Goal: Task Accomplishment & Management: Manage account settings

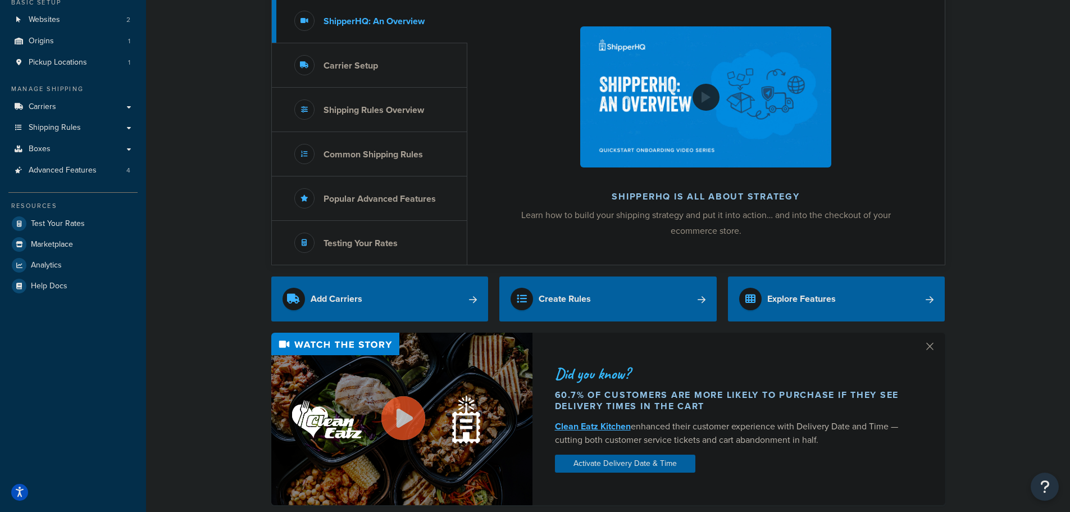
scroll to position [112, 0]
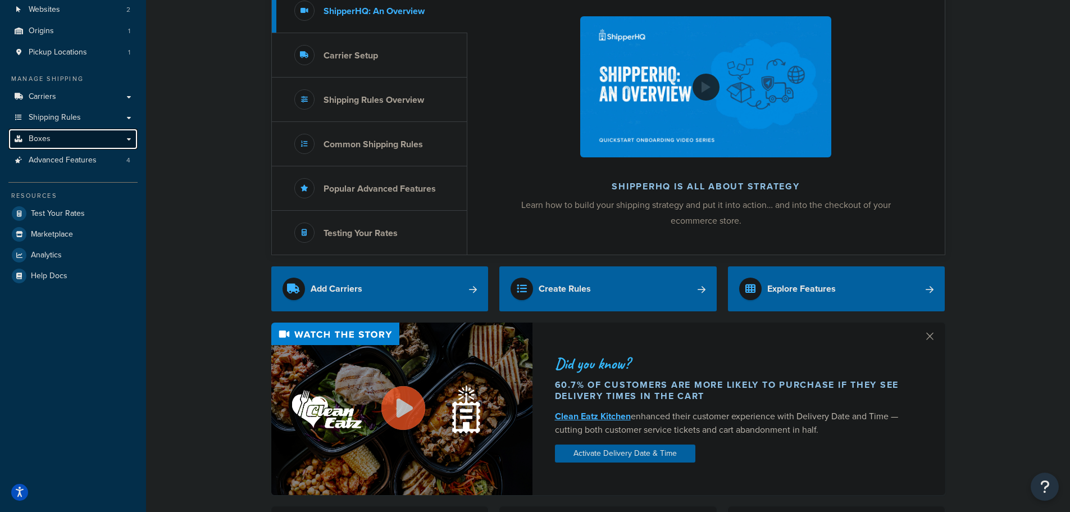
click at [85, 139] on link "Boxes" at bounding box center [72, 139] width 129 height 21
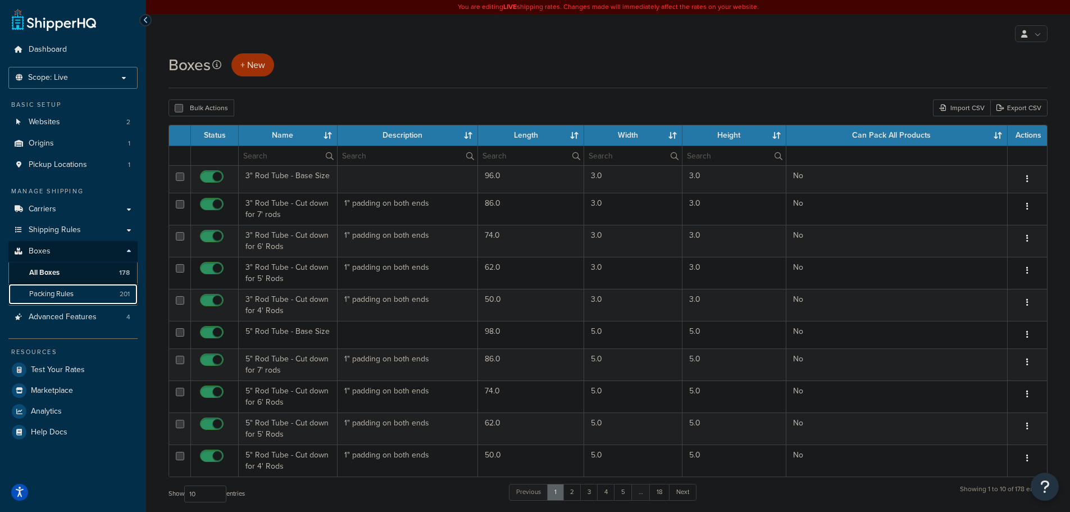
click at [63, 294] on span "Packing Rules" at bounding box center [51, 294] width 44 height 10
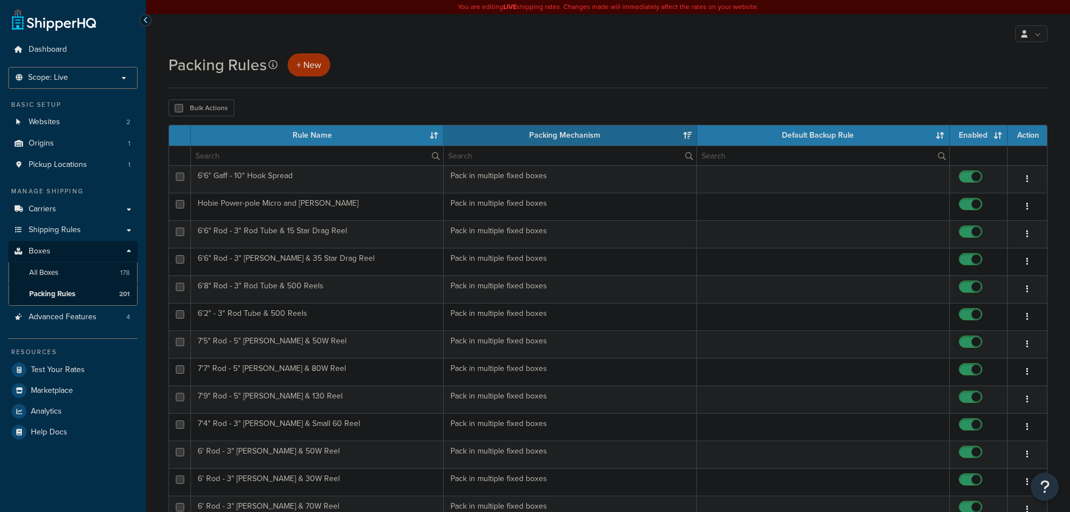
select select "15"
click at [232, 158] on input "text" at bounding box center [317, 155] width 252 height 19
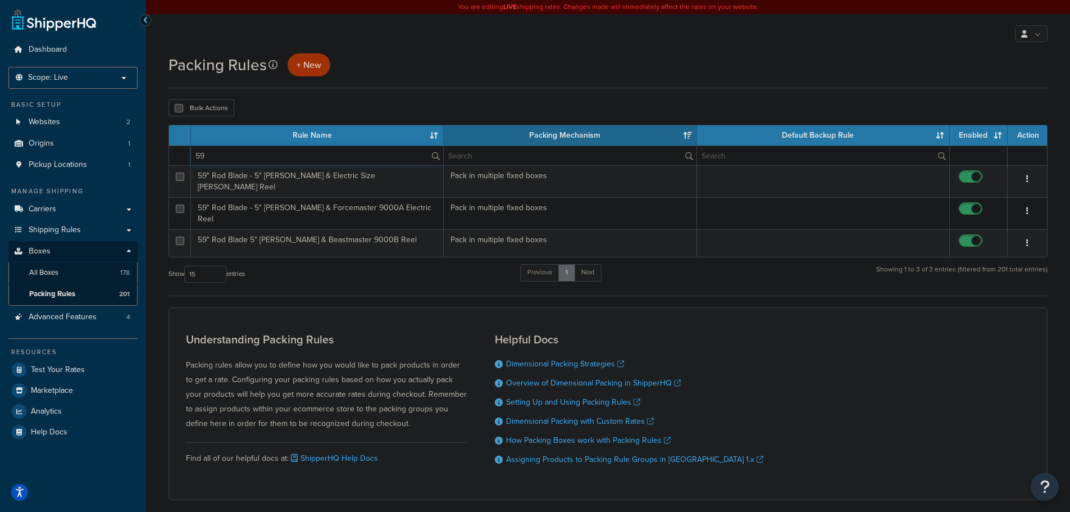
type input "59"
click at [442, 49] on div "My Profile Billing Global Settings Contact Us Logout" at bounding box center [608, 33] width 924 height 39
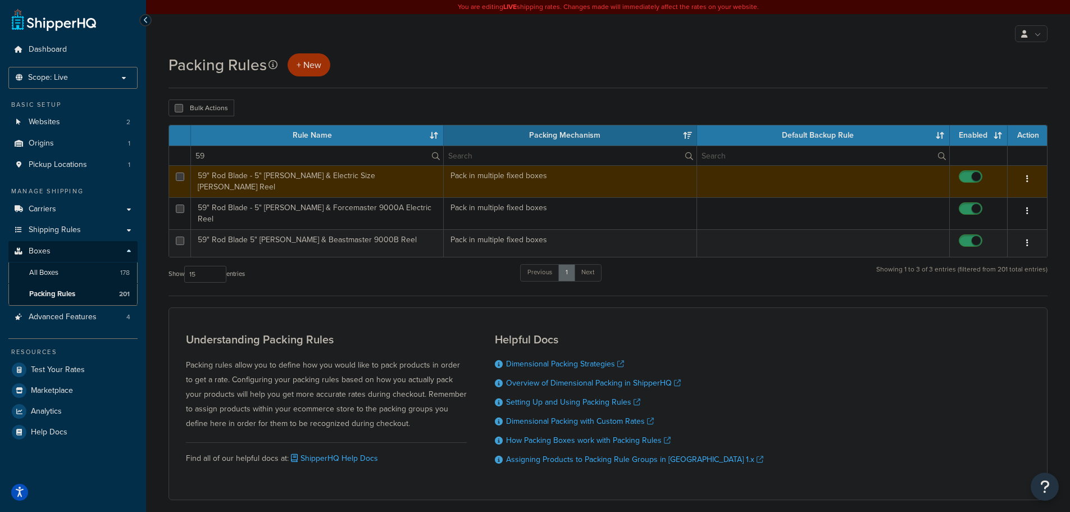
click at [373, 180] on td "59" Rod Blade - 5" [PERSON_NAME] & Electric Size [PERSON_NAME] Reel" at bounding box center [317, 181] width 253 height 32
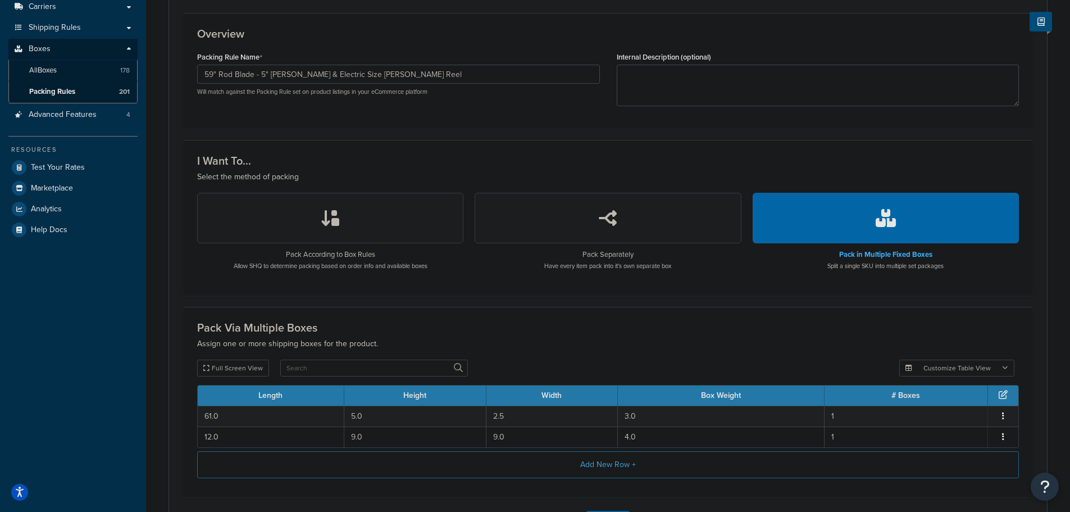
scroll to position [11, 0]
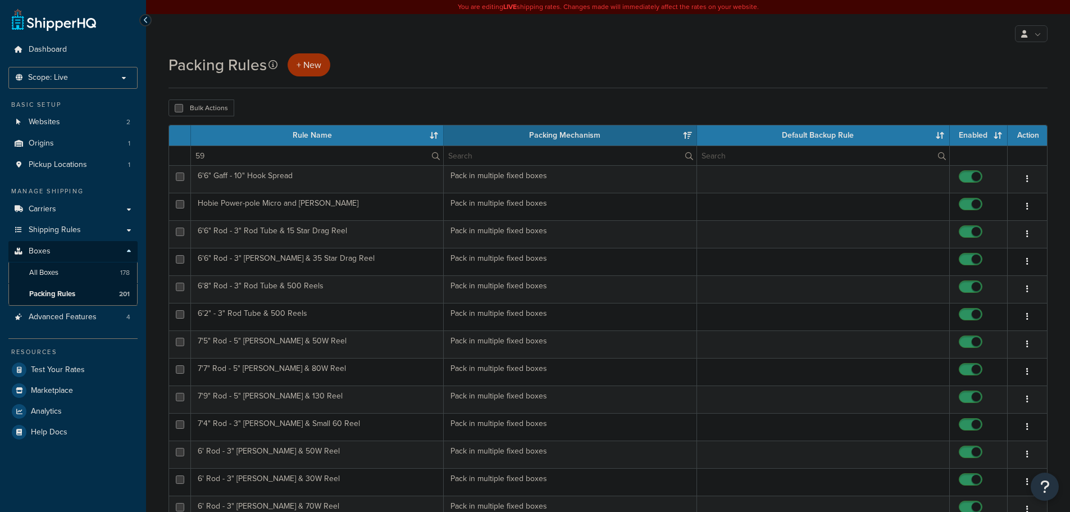
select select "15"
click at [233, 155] on input "59" at bounding box center [317, 155] width 252 height 19
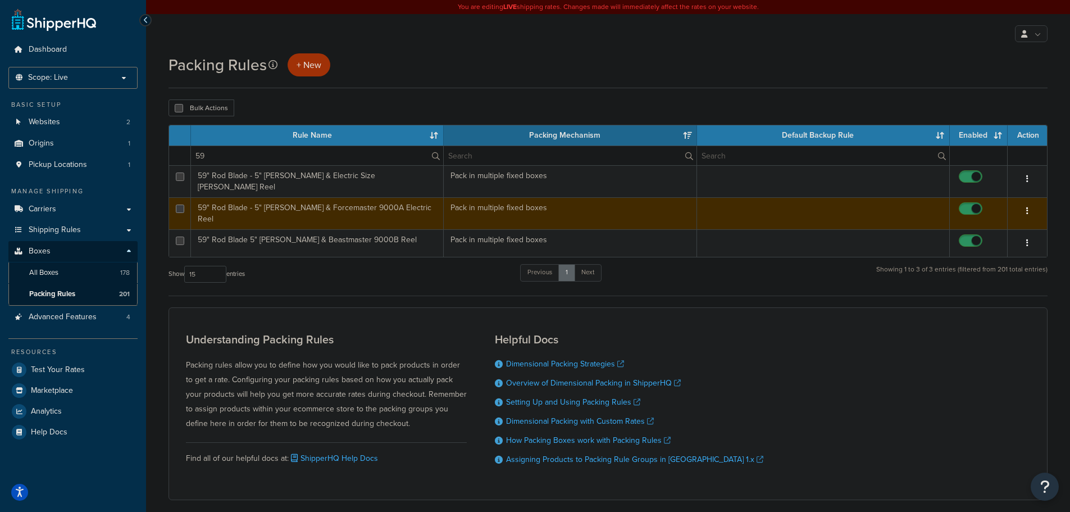
click at [240, 200] on td "59" Rod Blade - 5" [PERSON_NAME] & Forcemaster 9000A Electric Reel" at bounding box center [317, 213] width 253 height 32
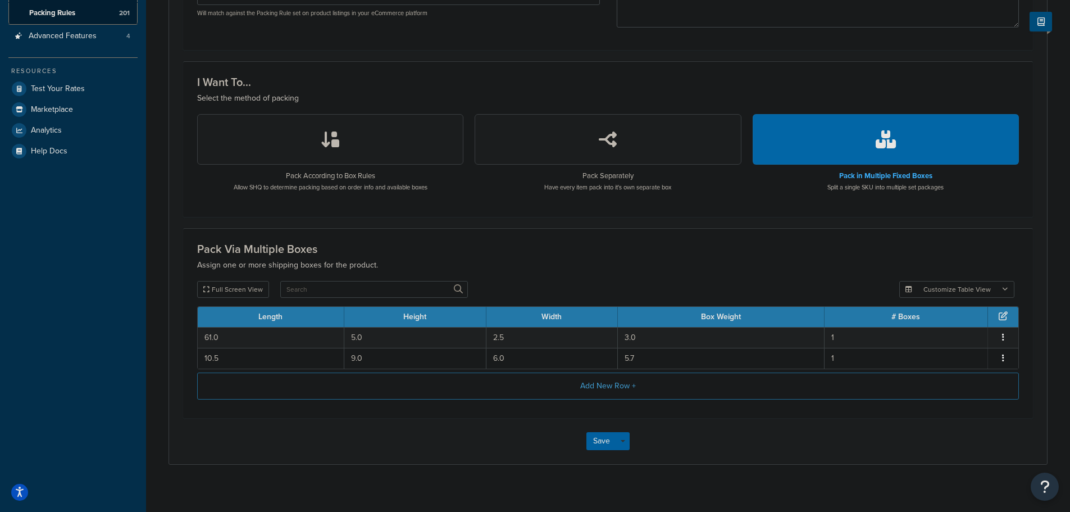
scroll to position [292, 0]
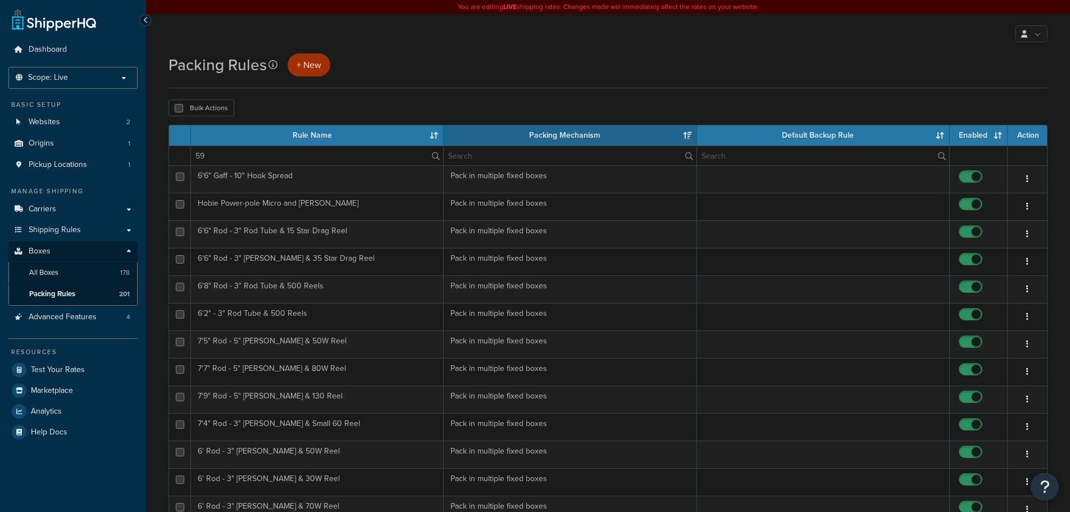
select select "15"
click at [280, 153] on input "59" at bounding box center [317, 155] width 252 height 19
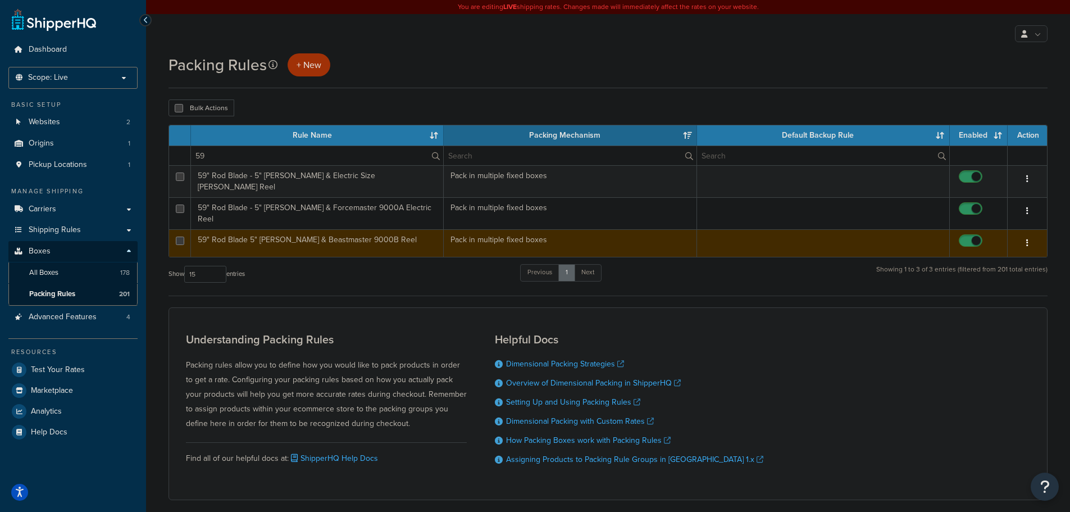
click at [290, 233] on td "59" Rod Blade 5" [PERSON_NAME] & Beastmaster 9000B Reel" at bounding box center [317, 243] width 253 height 28
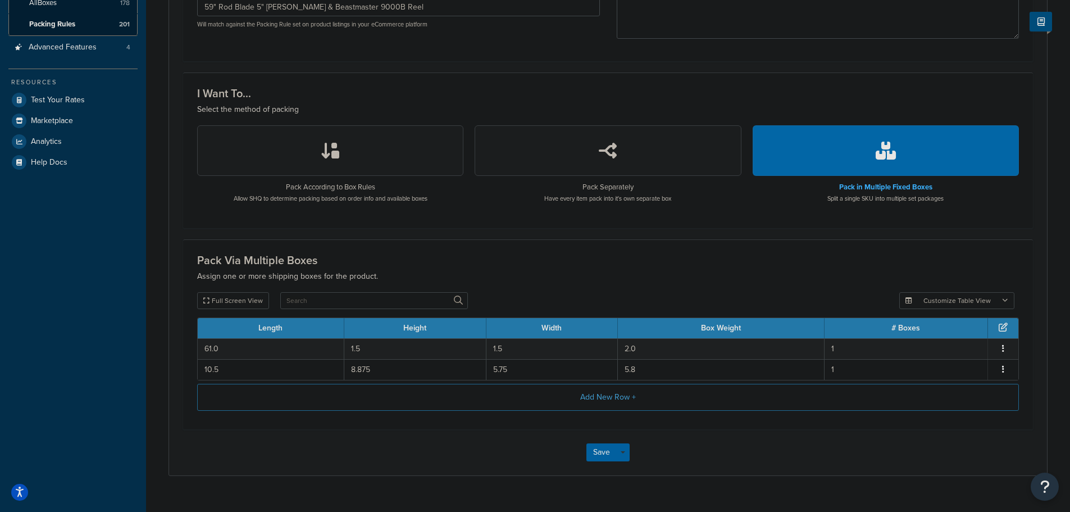
scroll to position [281, 0]
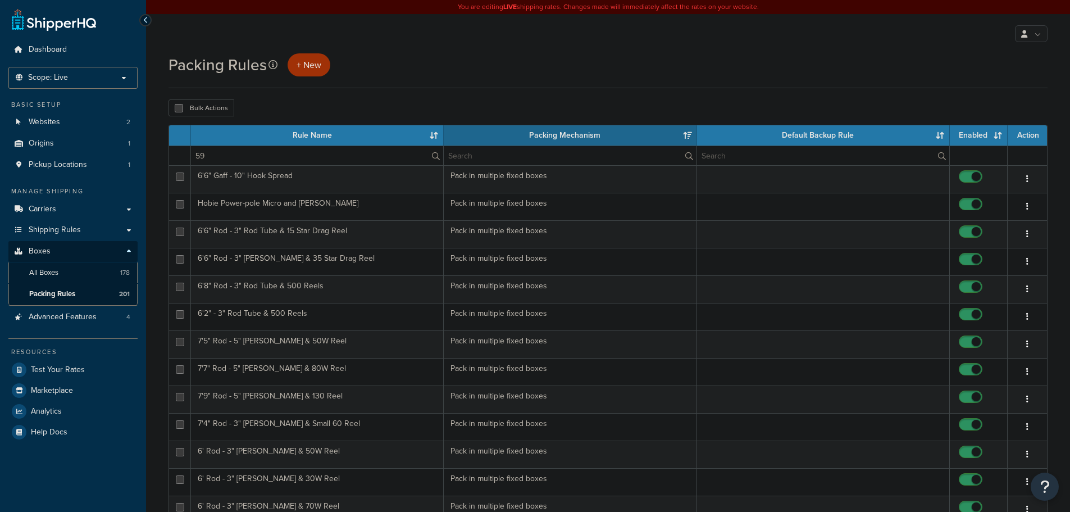
select select "15"
click at [328, 162] on input "59" at bounding box center [317, 155] width 252 height 19
type input "5"
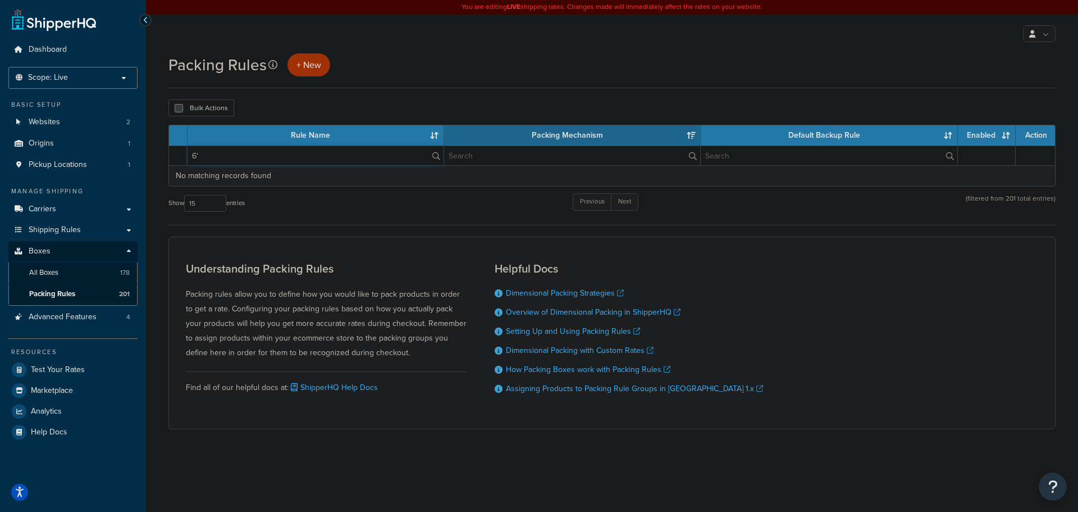
type input "6"
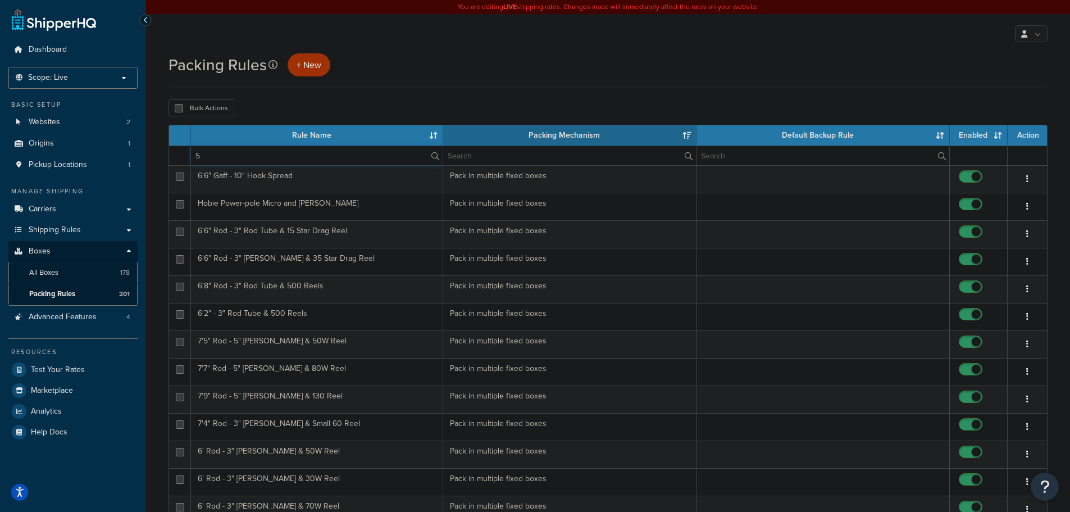
type input "59"
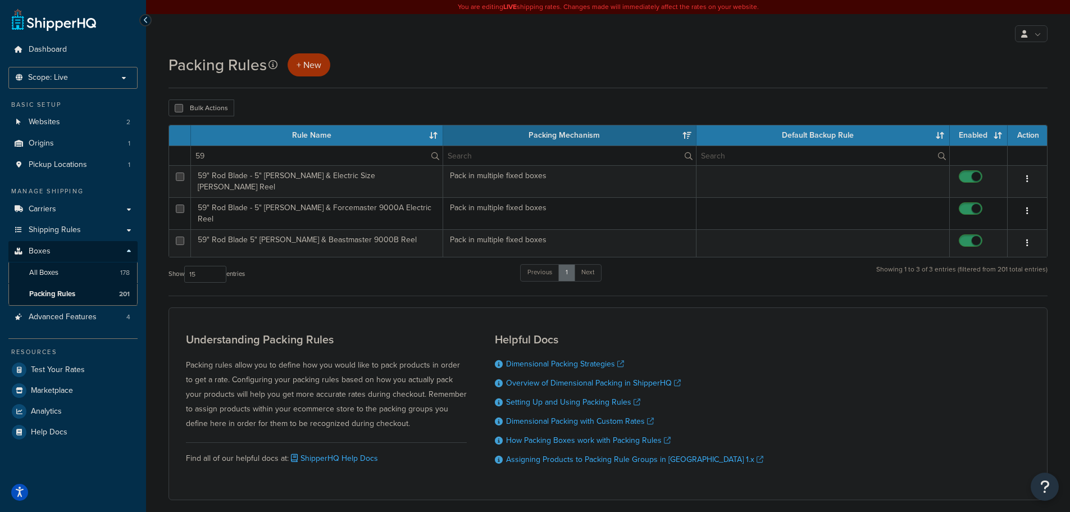
click at [427, 82] on div "Packing Rules + New" at bounding box center [608, 70] width 879 height 35
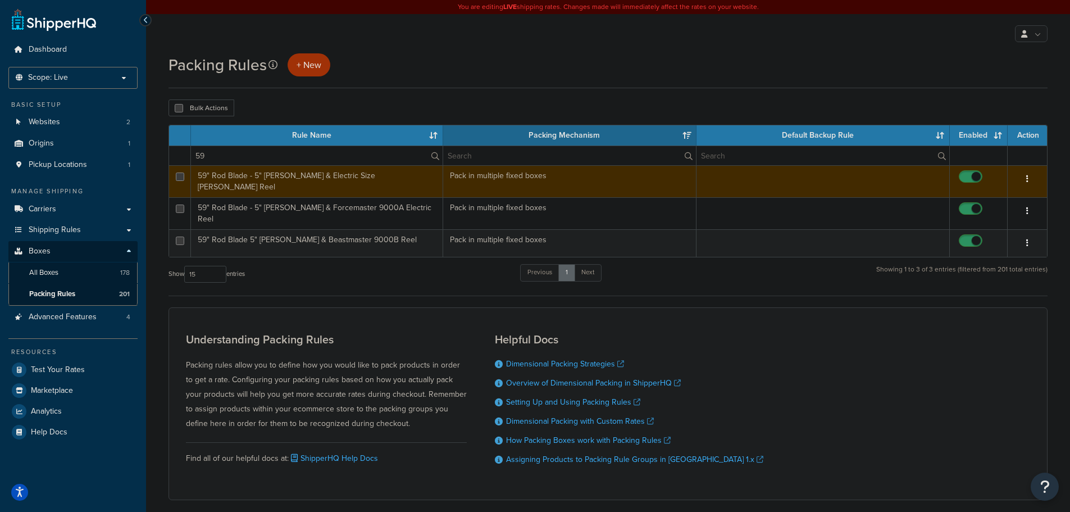
click at [312, 188] on td "59" Rod Blade - 5" [PERSON_NAME] & Electric Size [PERSON_NAME] Reel" at bounding box center [317, 181] width 252 height 32
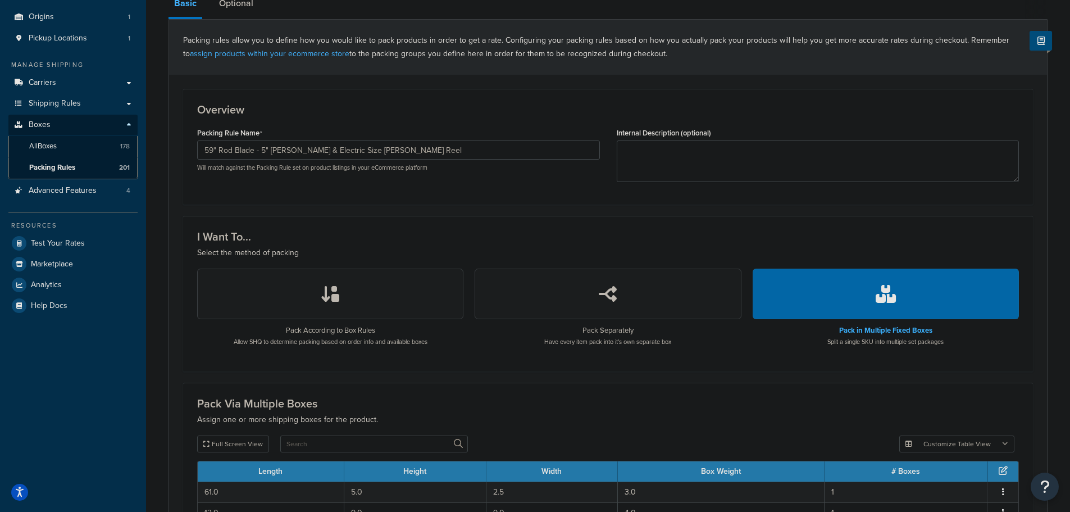
scroll to position [292, 0]
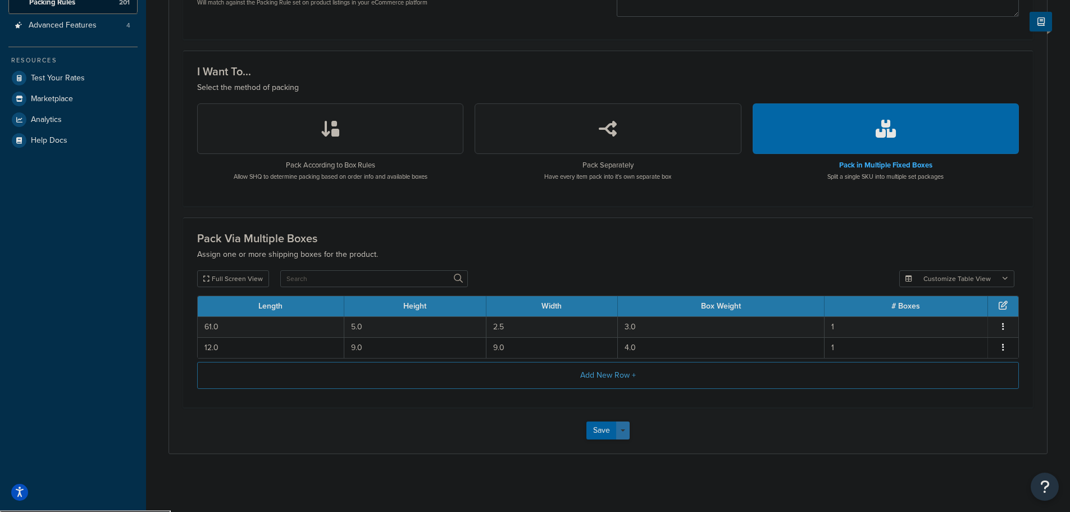
click at [626, 434] on button "Save Dropdown" at bounding box center [622, 430] width 13 height 18
click at [629, 480] on button "Save and Duplicate" at bounding box center [640, 474] width 108 height 24
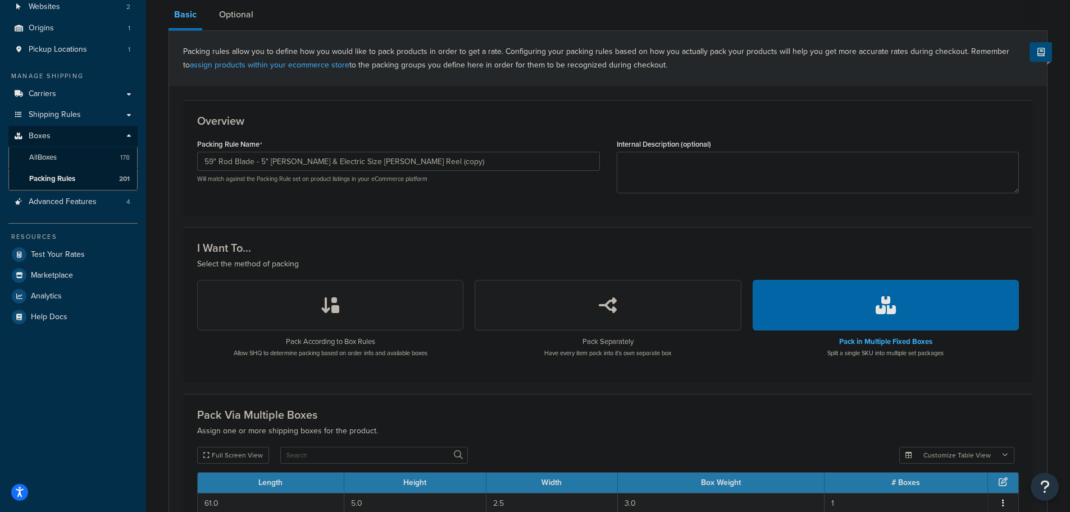
scroll to position [112, 0]
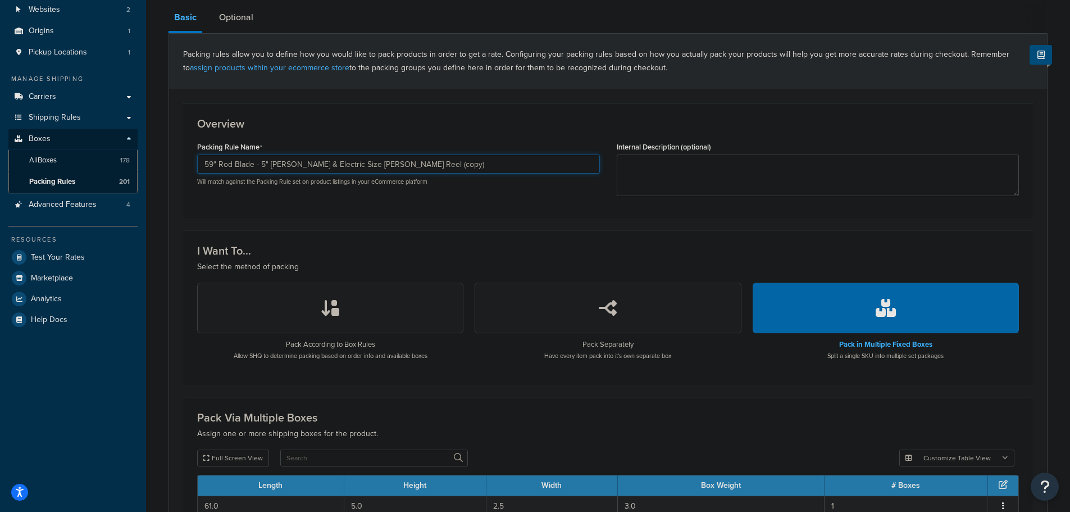
drag, startPoint x: 404, startPoint y: 166, endPoint x: 499, endPoint y: 157, distance: 95.4
click at [499, 155] on div "Packing Rule Name 59" Rod Blade - 5" Rod Tube & Electric Size Seaborg Reel (cop…" at bounding box center [398, 162] width 403 height 47
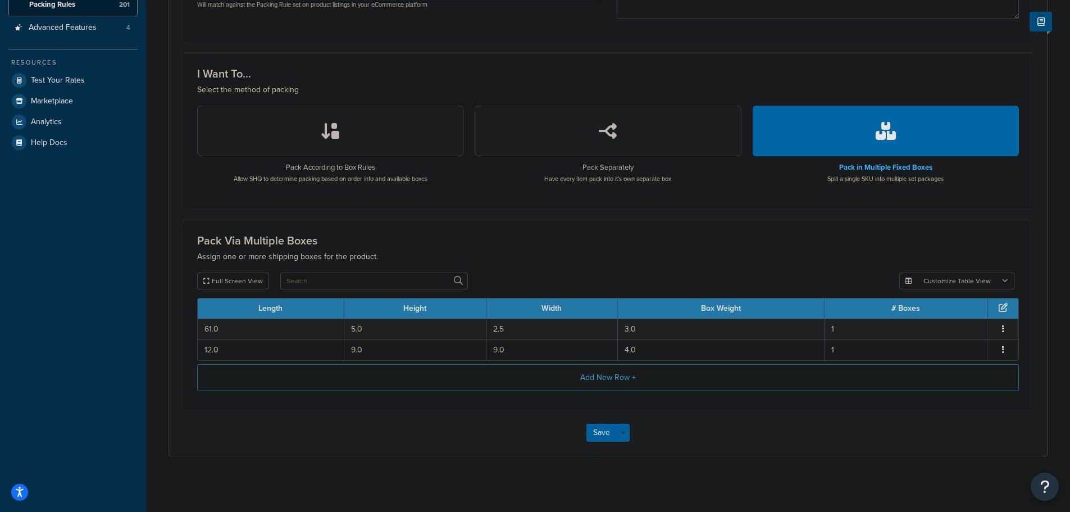
scroll to position [292, 0]
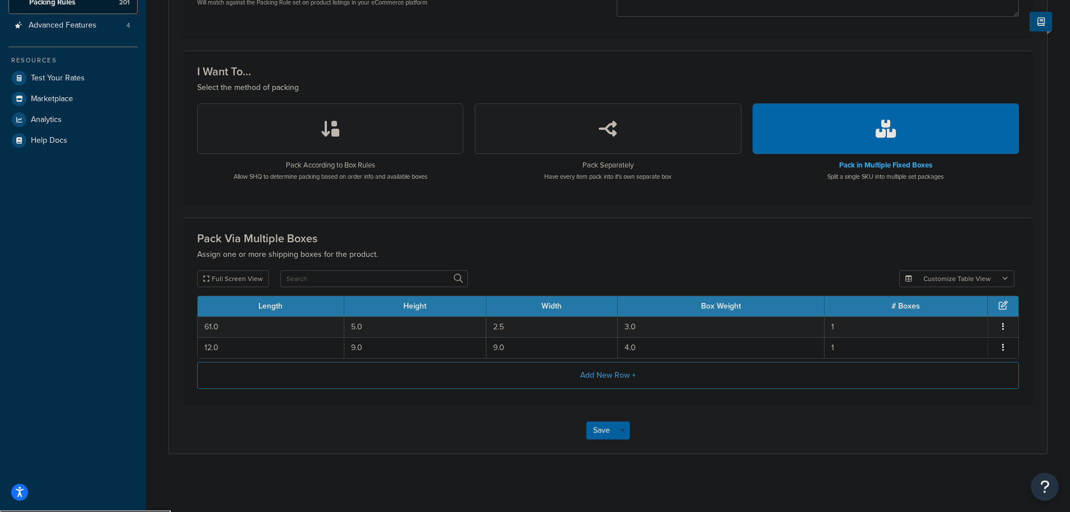
type input "59" Rod Blade - 5" Rod Tube & Talica 40IIA"
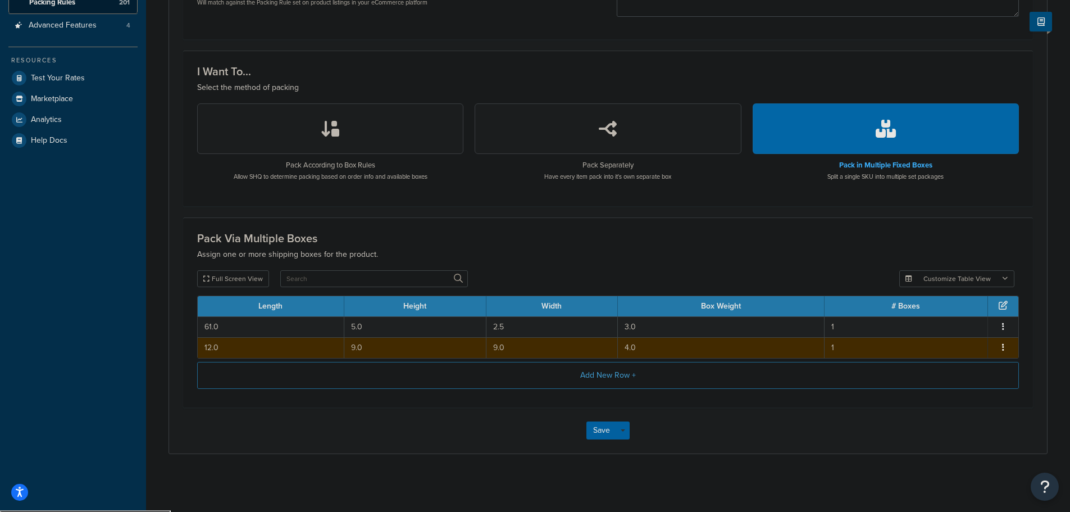
click at [394, 346] on td "9.0" at bounding box center [415, 347] width 142 height 21
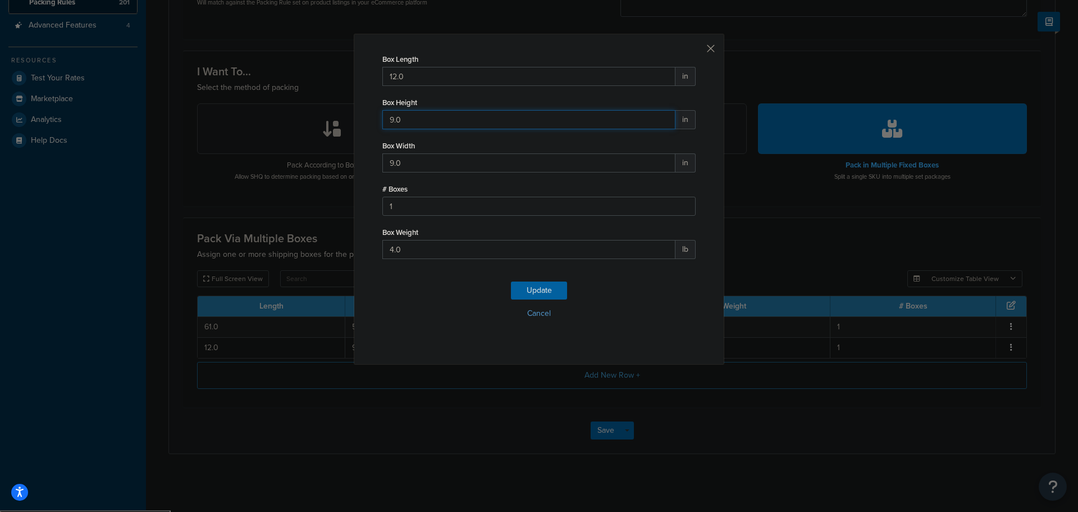
drag, startPoint x: 411, startPoint y: 119, endPoint x: 362, endPoint y: 126, distance: 48.9
click at [362, 125] on div "Box Length 12.0 in Box Height 9.0 in Box Width 9.0 in # Boxes 1 Box Weight 4.0 …" at bounding box center [539, 199] width 371 height 331
type input "8"
type input "6"
click at [362, 126] on div "Box Length 12.0 in Box Height 8 in Box Width 6 in # Boxes 1 Box Weight 4.0 lb U…" at bounding box center [539, 199] width 371 height 331
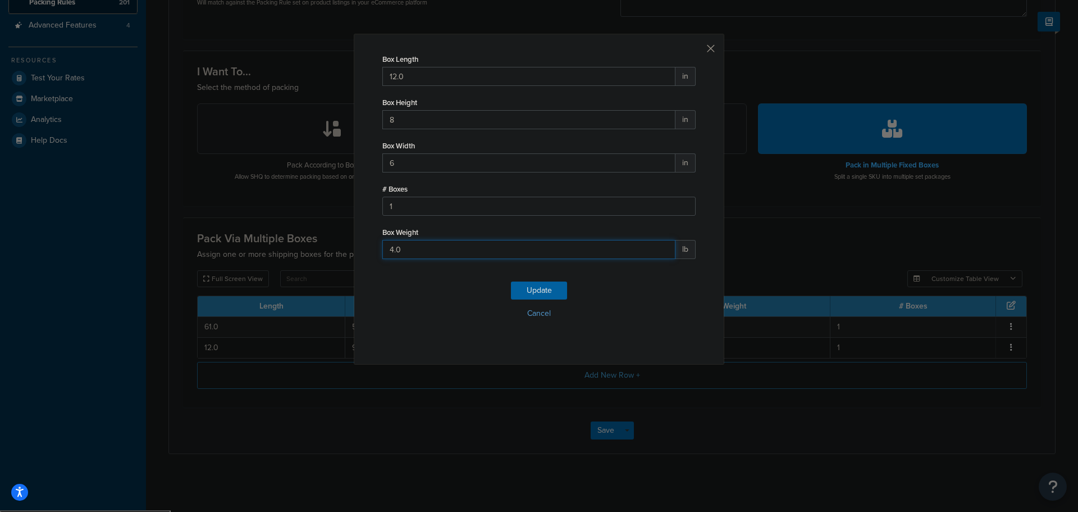
click at [387, 254] on input "4.0" at bounding box center [529, 249] width 293 height 19
type input "3.75"
click at [554, 289] on button "Update" at bounding box center [539, 290] width 56 height 18
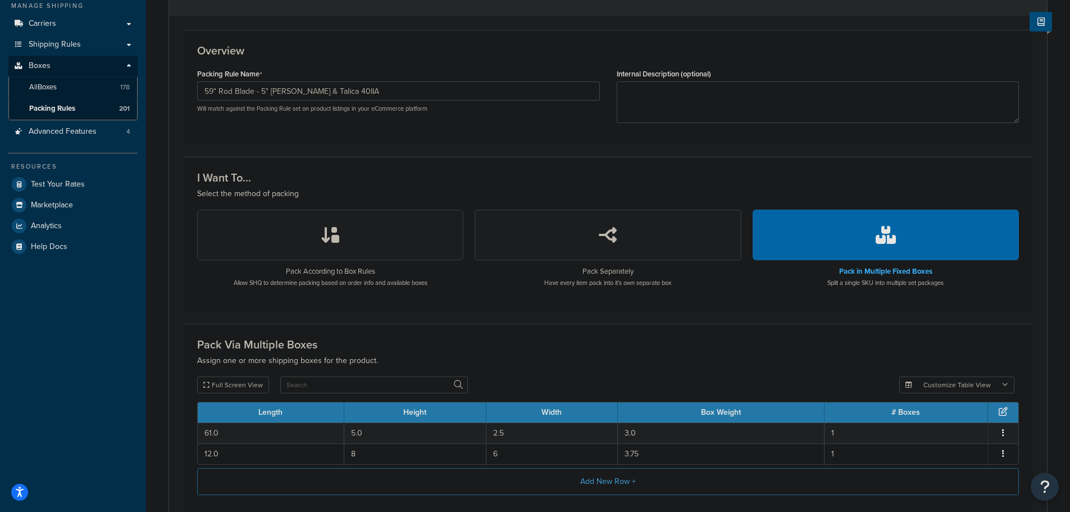
scroll to position [0, 0]
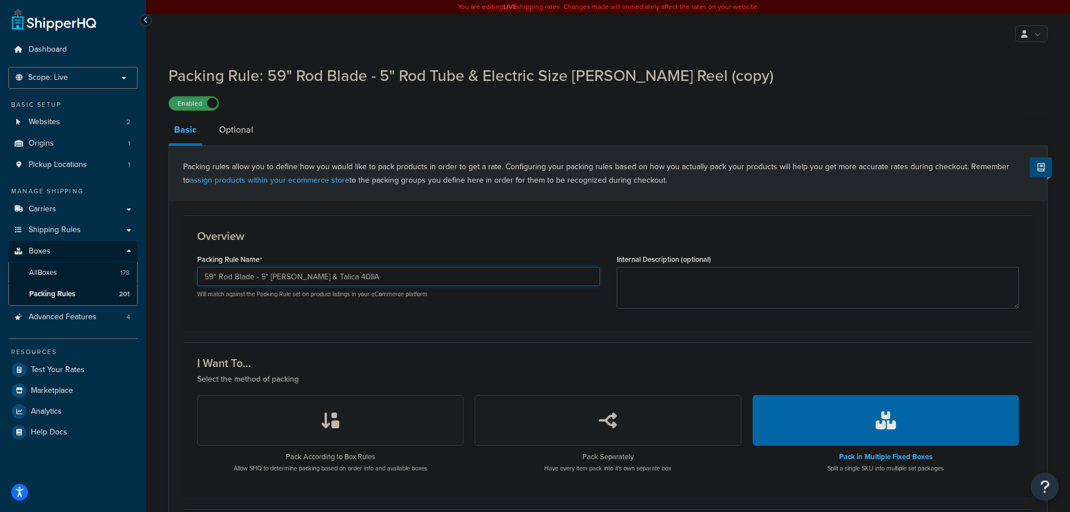
click at [378, 276] on input "59" Rod Blade - 5" Rod Tube & Talica 40IIA" at bounding box center [398, 276] width 403 height 19
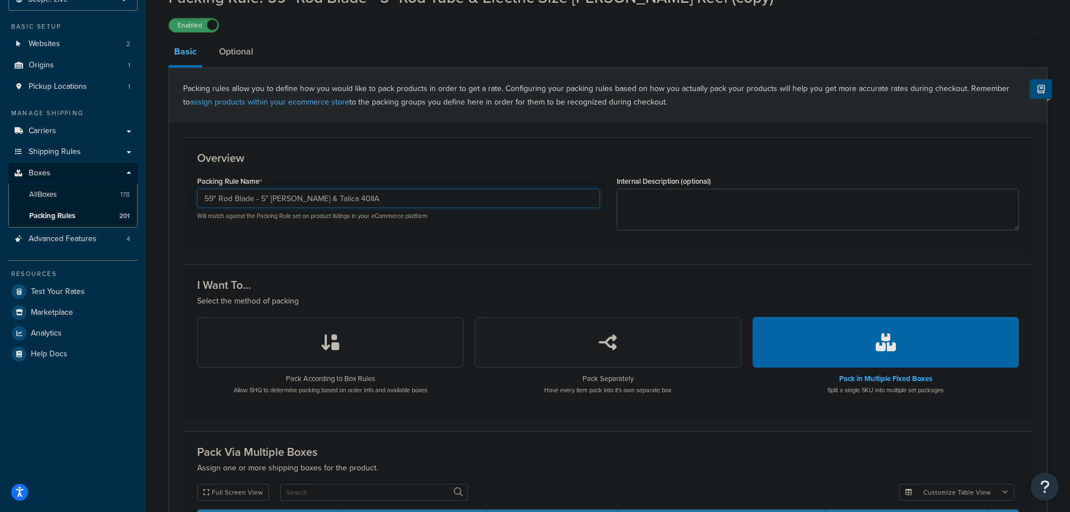
scroll to position [292, 0]
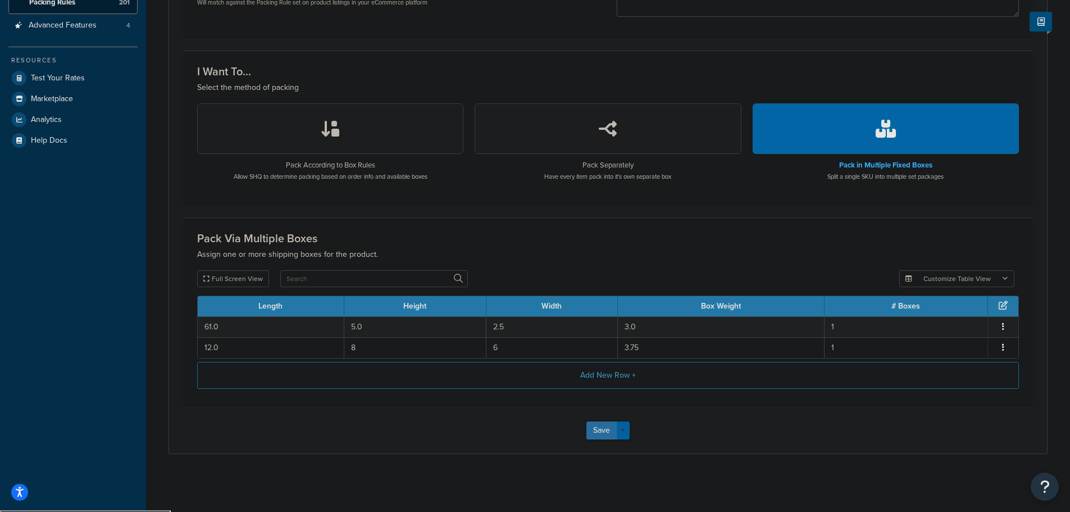
click at [602, 431] on button "Save" at bounding box center [601, 430] width 30 height 18
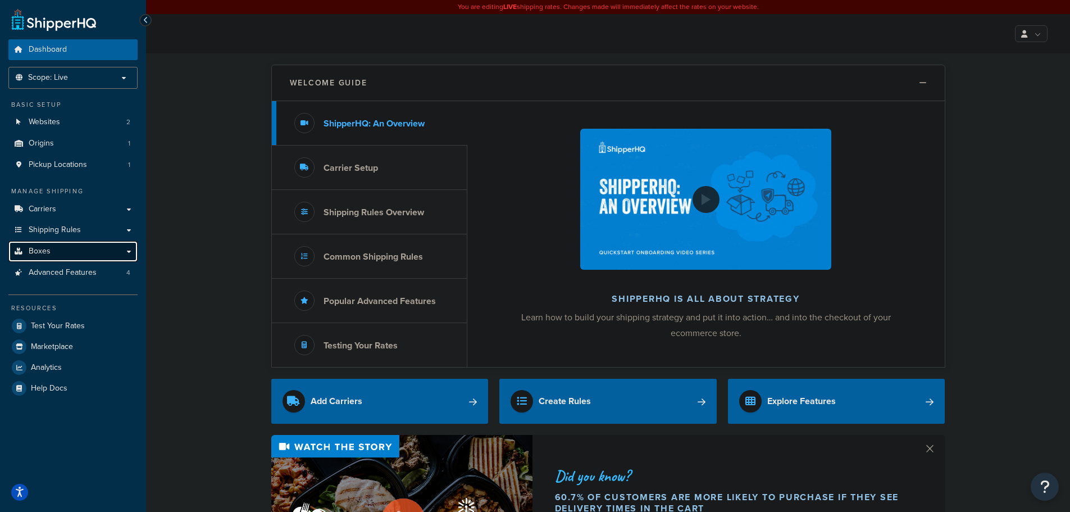
click at [53, 252] on link "Boxes" at bounding box center [72, 251] width 129 height 21
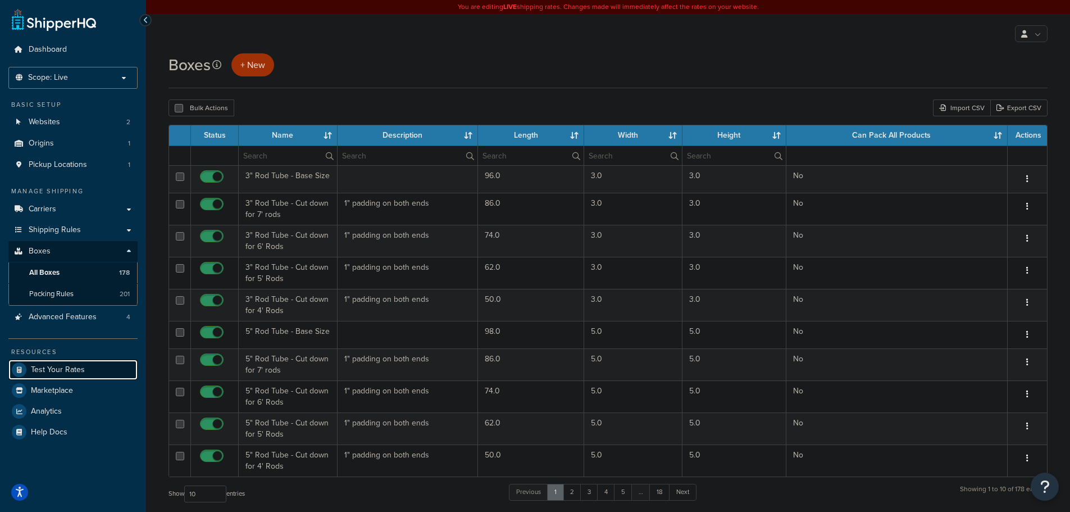
click at [79, 365] on span "Test Your Rates" at bounding box center [58, 370] width 54 height 10
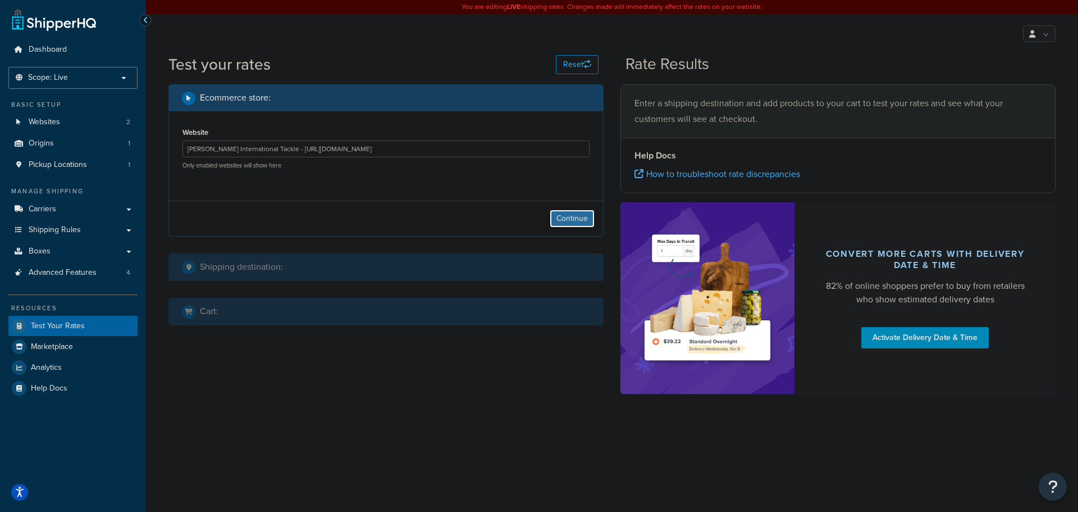
click at [571, 220] on button "Continue" at bounding box center [572, 219] width 45 height 18
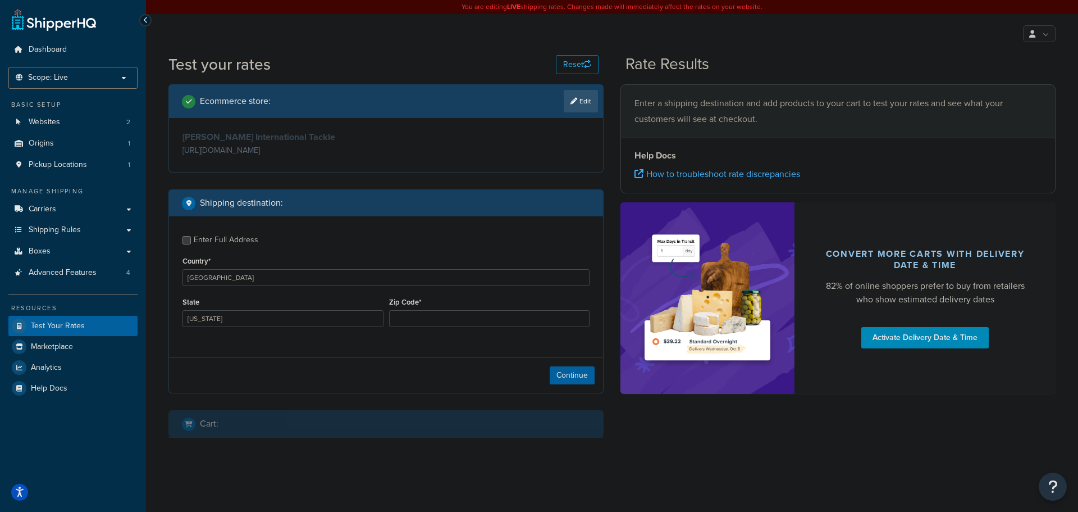
click at [205, 243] on div "Enter Full Address" at bounding box center [226, 240] width 65 height 16
click at [191, 243] on input "Enter Full Address" at bounding box center [187, 240] width 8 height 8
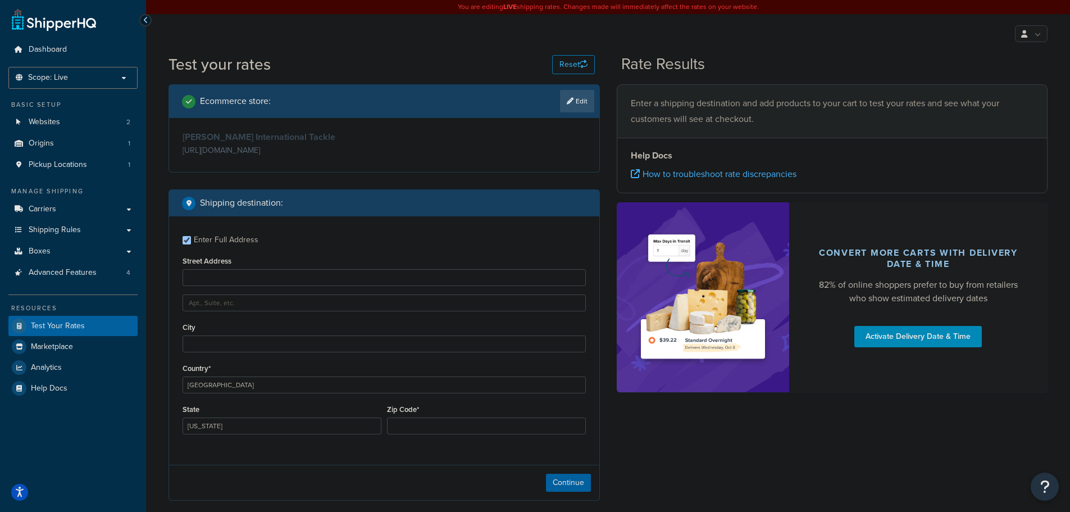
click at [223, 237] on div "Enter Full Address" at bounding box center [226, 240] width 65 height 16
click at [191, 237] on input "Enter Full Address" at bounding box center [187, 240] width 8 height 8
checkbox input "false"
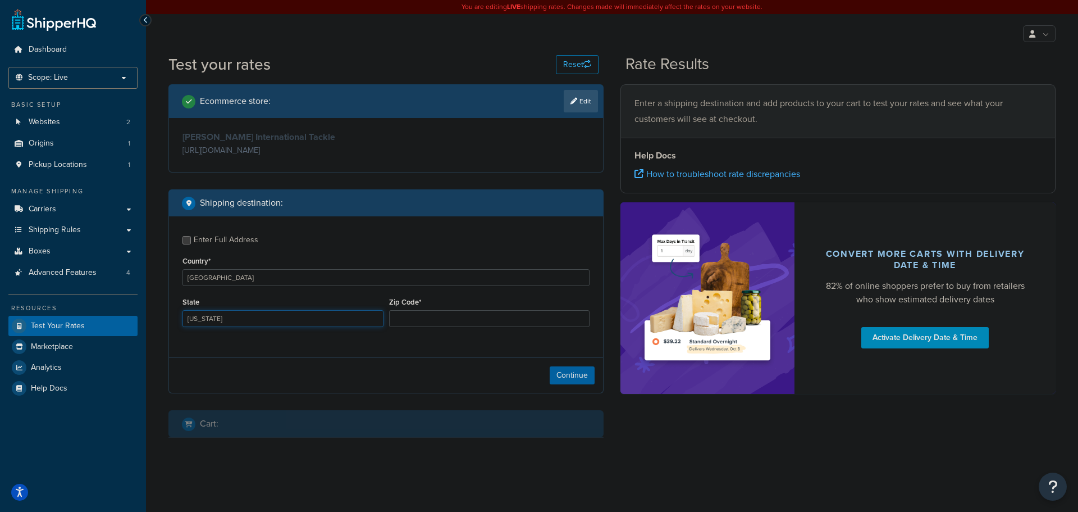
click at [252, 317] on select "Alabama Alaska American Samoa Arizona Arkansas Armed Forces Americas Armed Forc…" at bounding box center [283, 318] width 201 height 17
select select "FL"
click at [183, 311] on select "Alabama Alaska American Samoa Arizona Arkansas Armed Forces Americas Armed Forc…" at bounding box center [283, 318] width 201 height 17
click at [448, 317] on input "Zip Code*" at bounding box center [489, 318] width 201 height 17
type input "33101"
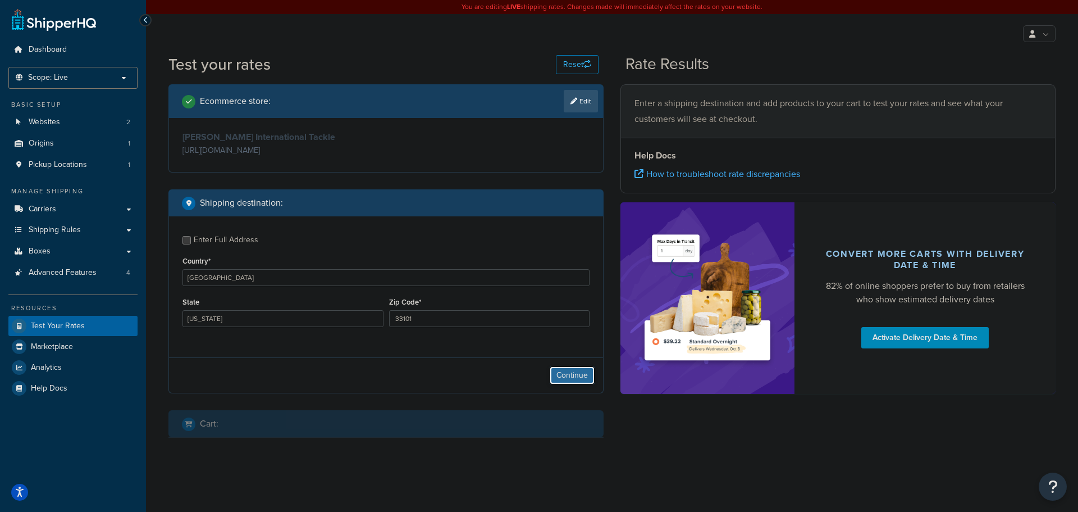
click at [572, 379] on button "Continue" at bounding box center [572, 375] width 45 height 18
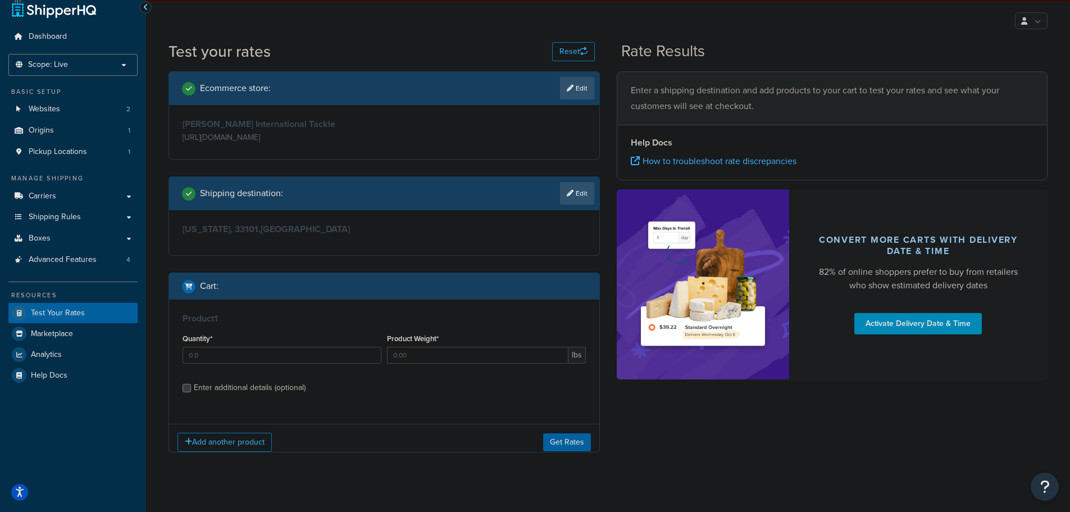
scroll to position [13, 0]
click at [251, 353] on input "Quantity*" at bounding box center [282, 354] width 199 height 17
type input "1"
click at [453, 354] on input "Product Weight*" at bounding box center [477, 354] width 181 height 17
type input "3.3"
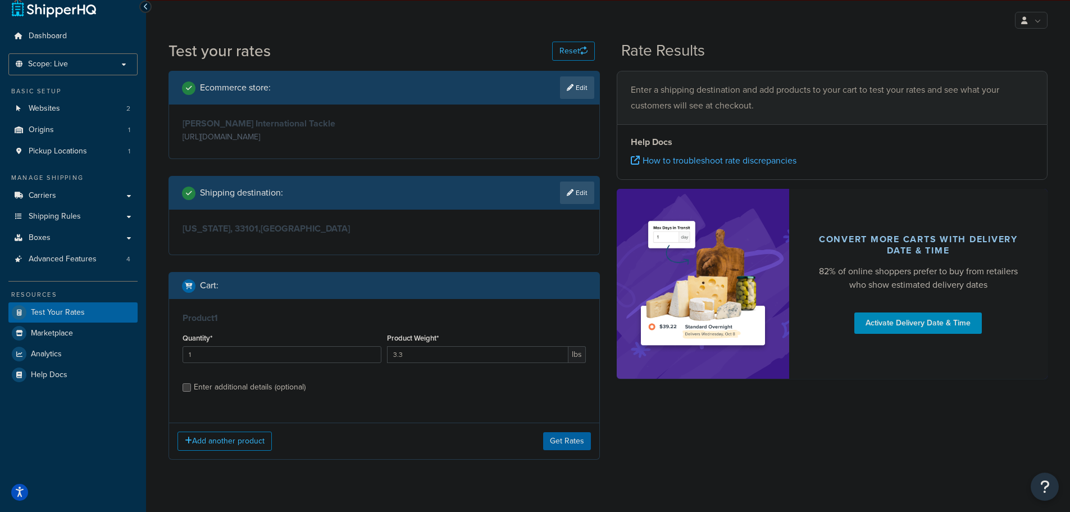
click at [295, 388] on div "Enter additional details (optional)" at bounding box center [250, 387] width 112 height 16
click at [191, 388] on input "Enter additional details (optional)" at bounding box center [187, 387] width 8 height 8
checkbox input "true"
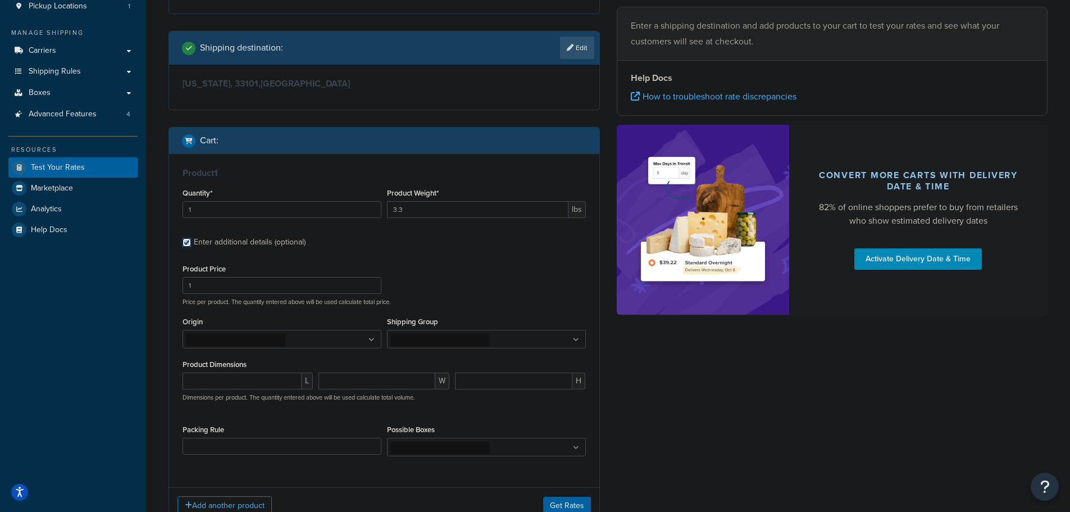
scroll to position [165, 0]
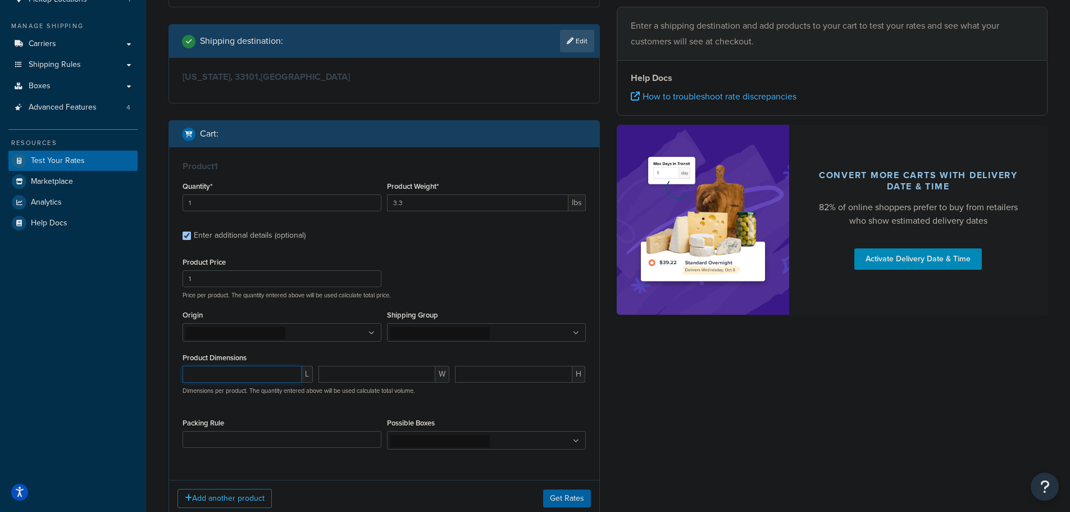
click at [253, 373] on input "number" at bounding box center [242, 374] width 119 height 17
type input "9.75"
type input "6.75"
type input "6"
click at [572, 500] on button "Get Rates" at bounding box center [567, 498] width 48 height 18
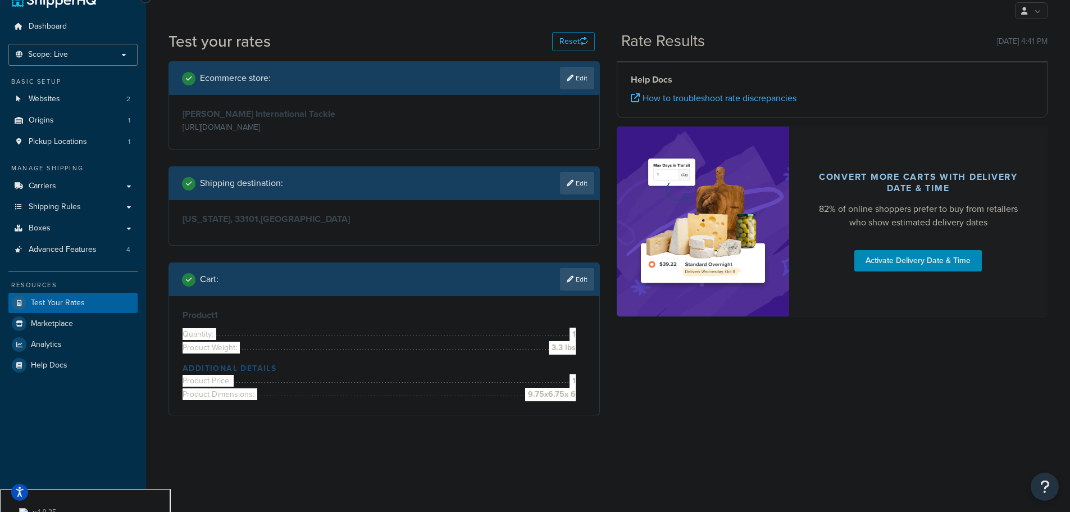
scroll to position [0, 0]
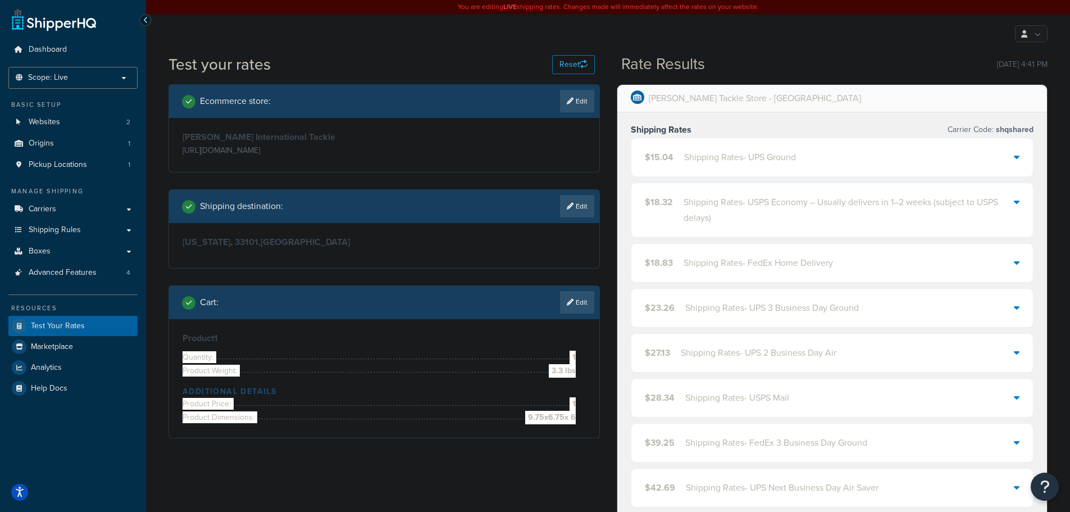
click at [785, 159] on div "Shipping Rates - UPS Ground" at bounding box center [740, 157] width 112 height 16
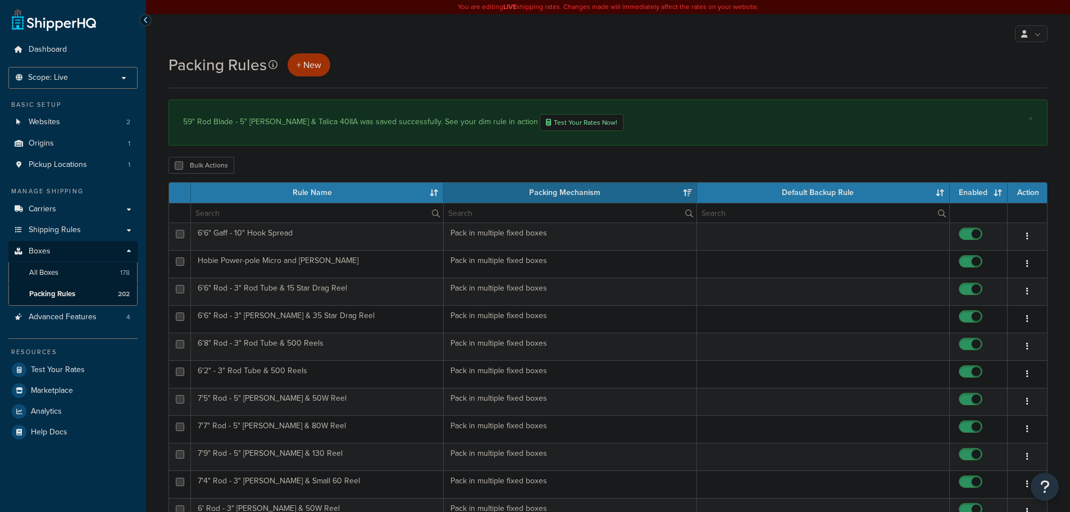
select select "15"
click at [274, 216] on input "text" at bounding box center [317, 212] width 252 height 19
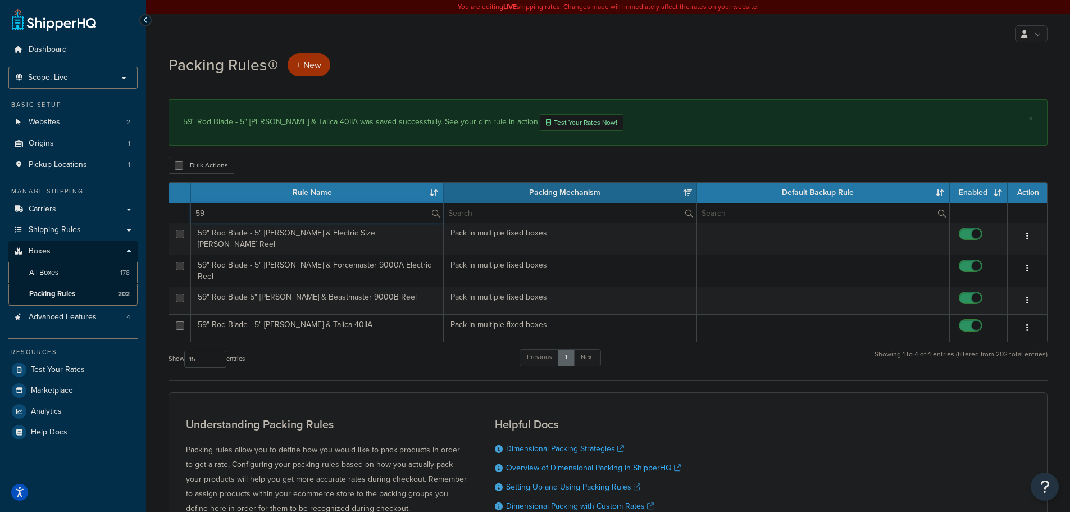
type input "59"
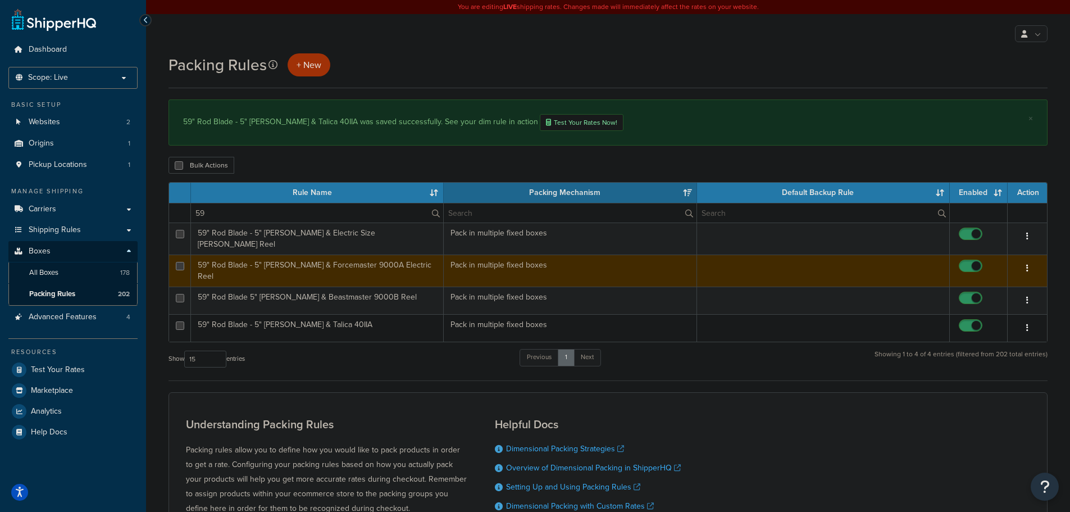
click at [352, 266] on td "59" Rod Blade - 5" [PERSON_NAME] & Forcemaster 9000A Electric Reel" at bounding box center [317, 270] width 253 height 32
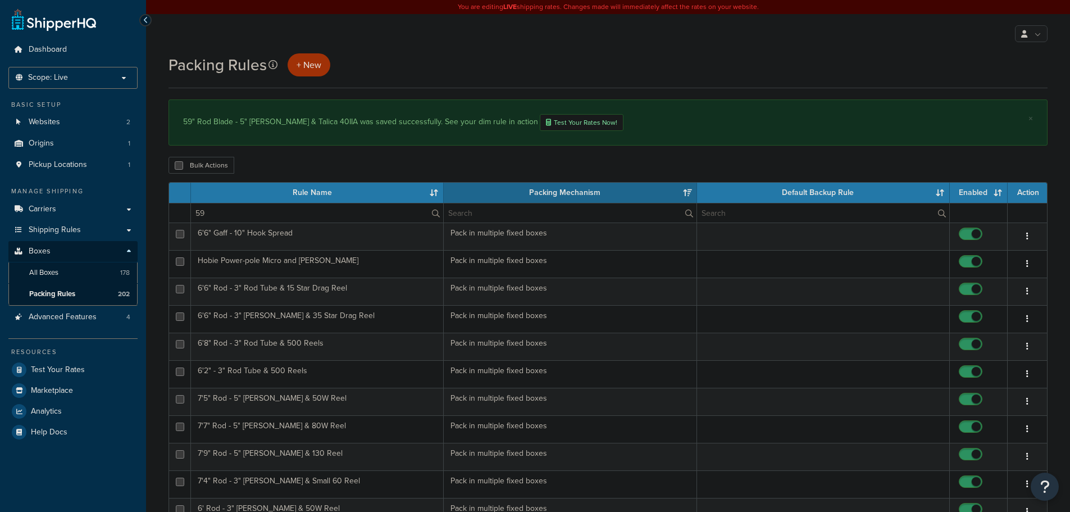
select select "15"
click at [287, 213] on input "59" at bounding box center [317, 212] width 252 height 19
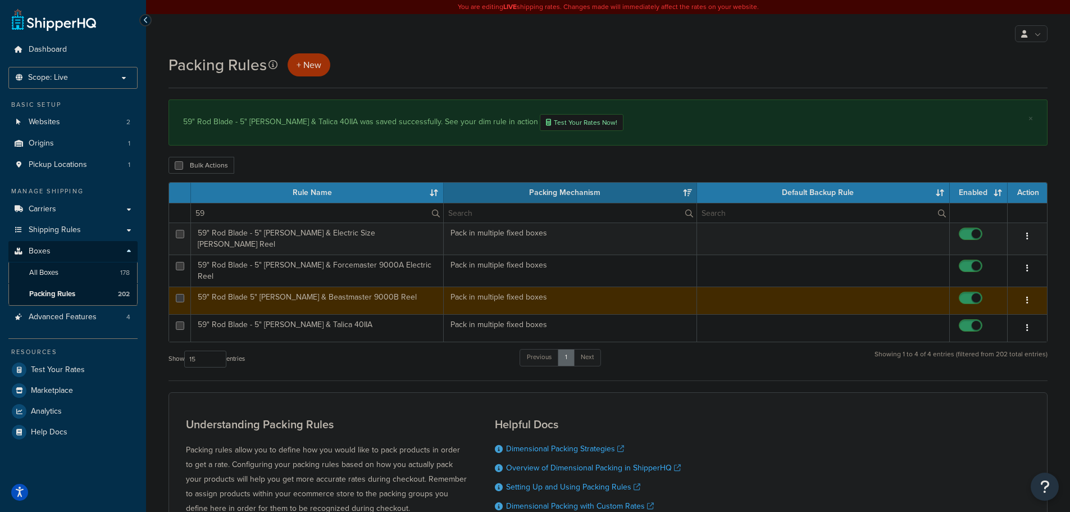
click at [368, 293] on td "59" Rod Blade 5" Rod Tube & Beastmaster 9000B Reel" at bounding box center [317, 300] width 253 height 28
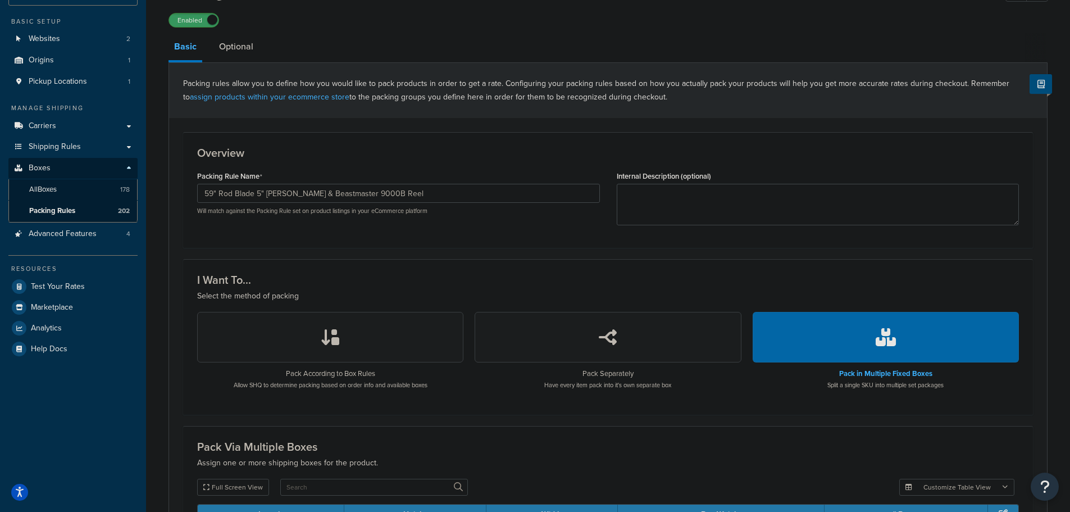
scroll to position [11, 0]
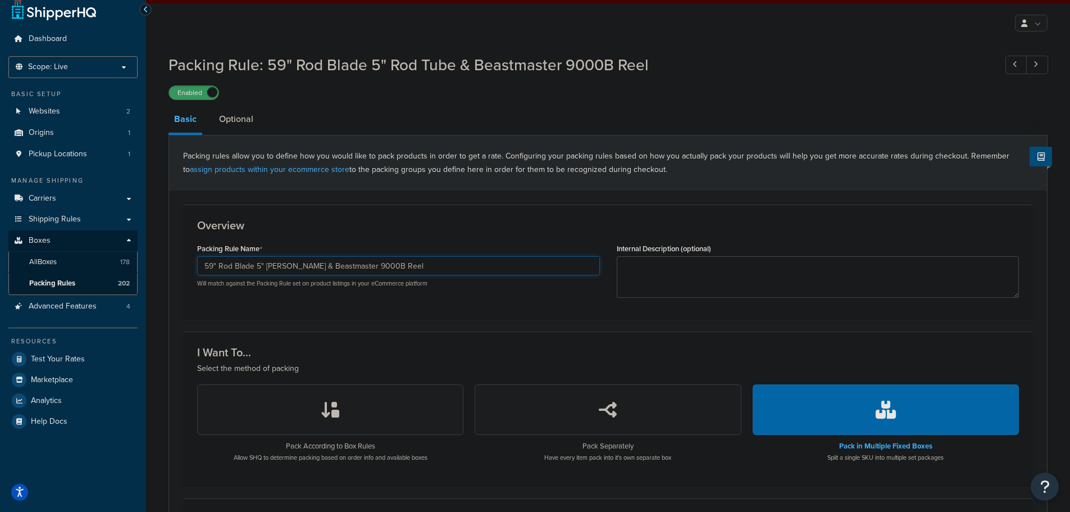
click at [263, 268] on input "59" Rod Blade 5" [PERSON_NAME] & Beastmaster 9000B Reel" at bounding box center [398, 265] width 403 height 19
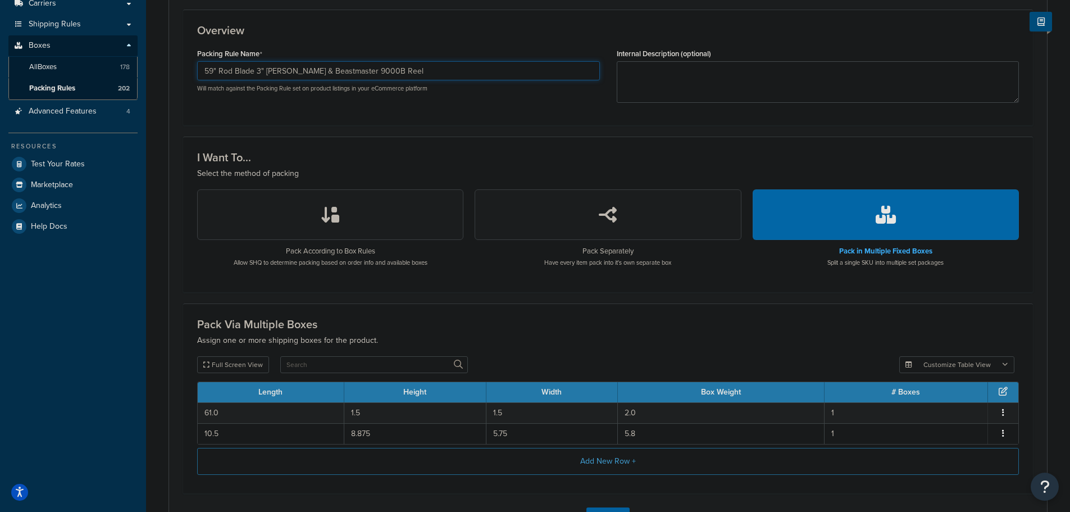
scroll to position [292, 0]
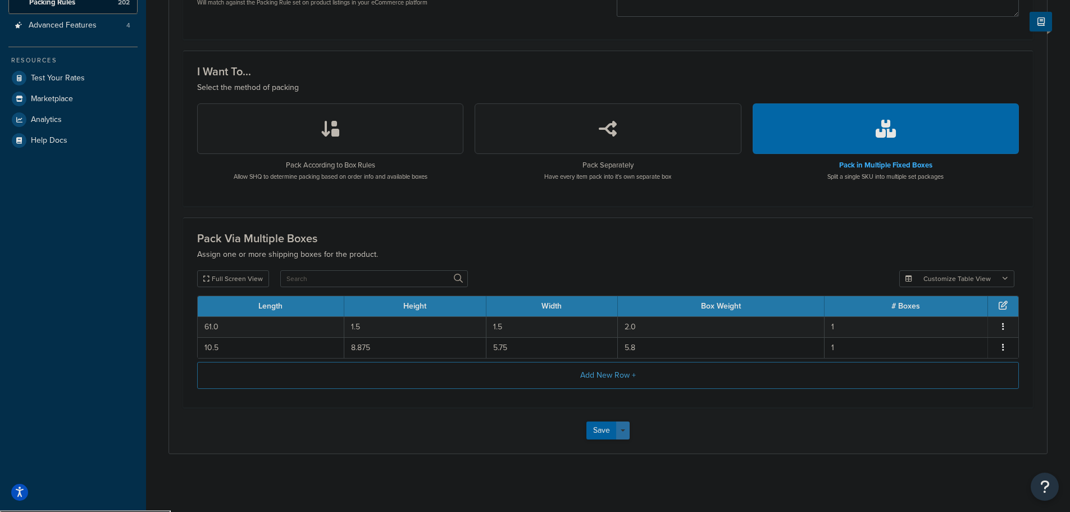
click at [622, 429] on button "Save Dropdown" at bounding box center [622, 430] width 13 height 18
click at [154, 182] on div "Packing Rule: 59" Rod Blade 5" Rod Tube & Beastmaster 9000B Reel Enabled Basic …" at bounding box center [608, 124] width 924 height 714
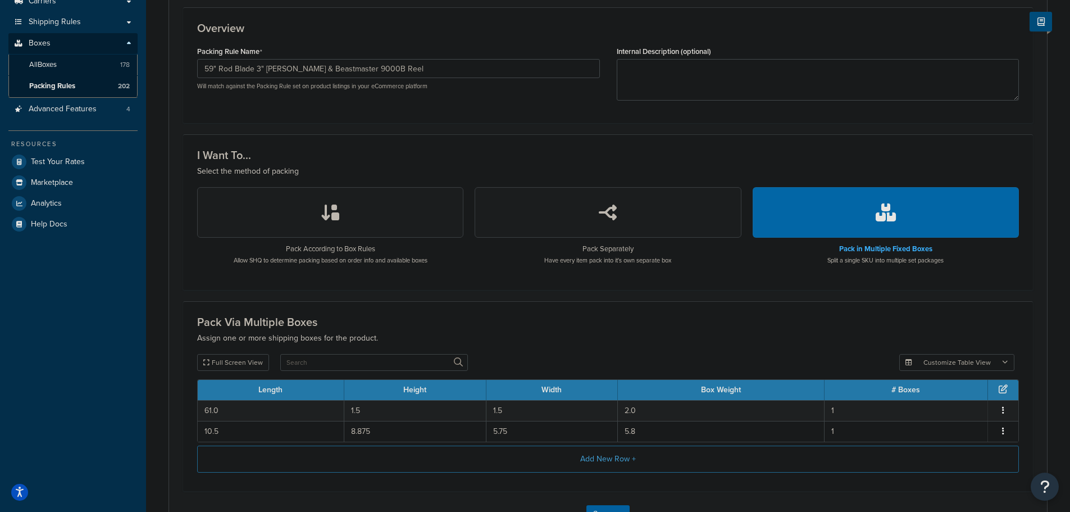
scroll to position [67, 0]
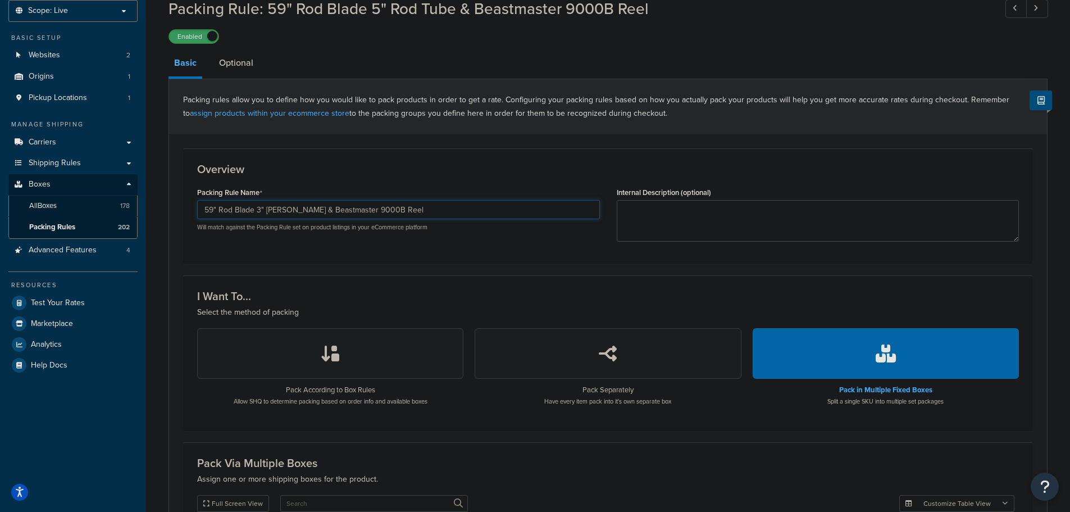
click at [260, 214] on input "59" Rod Blade 3" Rod Tube & Beastmaster 9000B Reel" at bounding box center [398, 209] width 403 height 19
click at [261, 215] on input "59" Rod Blade 5" [PERSON_NAME] & Beastmaster 9000B Reel" at bounding box center [398, 209] width 403 height 19
type input "59" Rod Blade 3" Rod Tube & Beastmaster 9000B Reel"
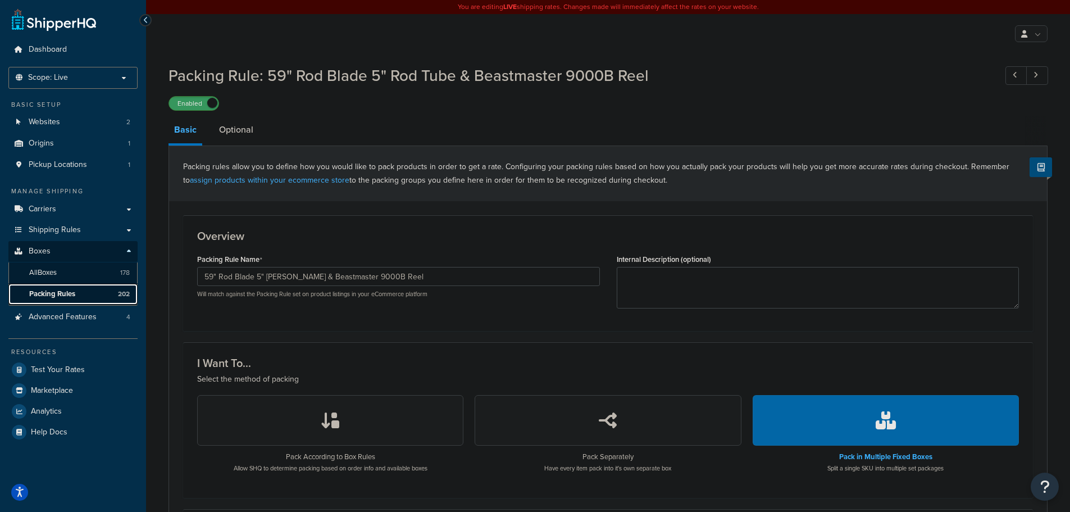
click at [62, 297] on span "Packing Rules" at bounding box center [52, 294] width 46 height 10
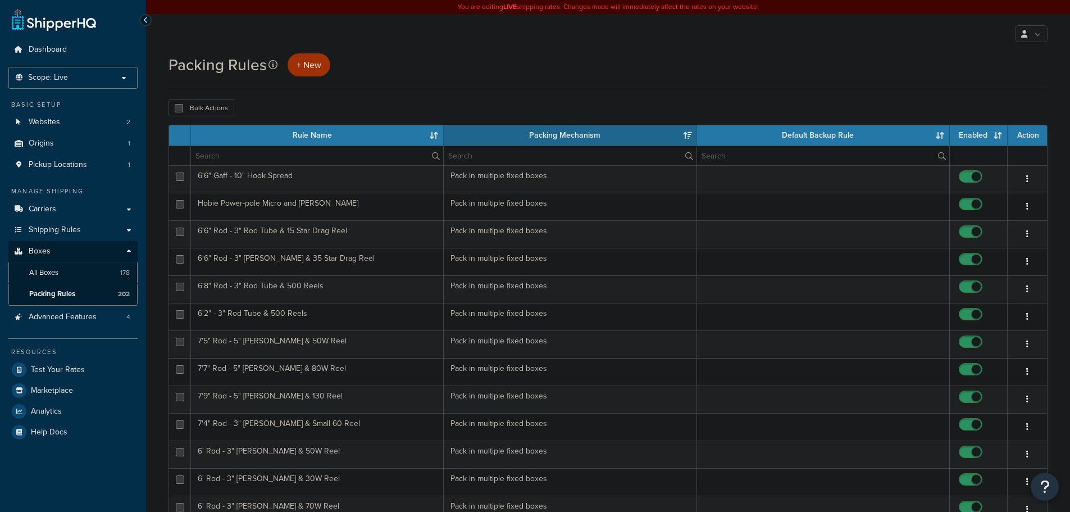
select select "15"
click at [228, 161] on input "text" at bounding box center [317, 155] width 252 height 19
type input "59"
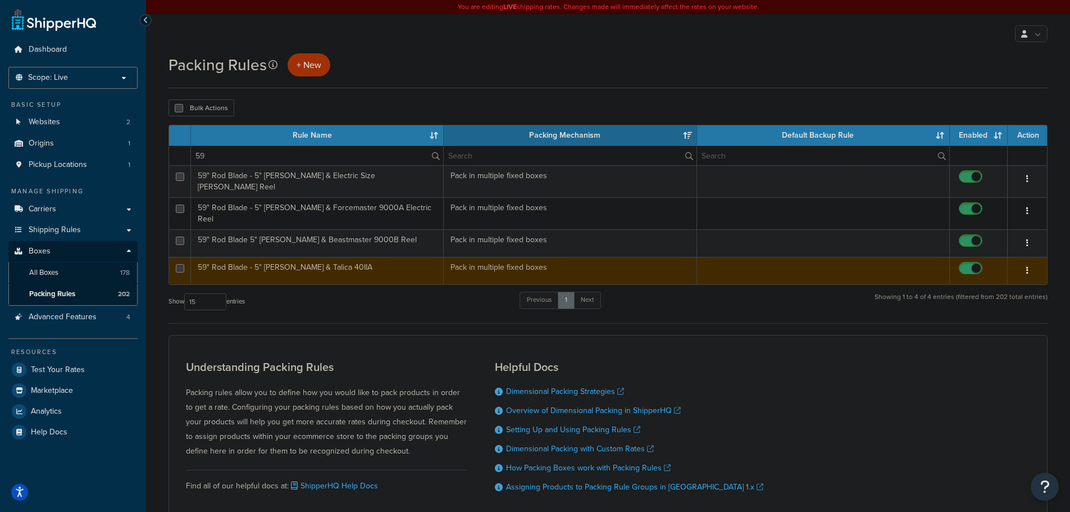
click at [295, 262] on td "59" Rod Blade - 5" Rod Tube & Talica 40IIA" at bounding box center [317, 271] width 253 height 28
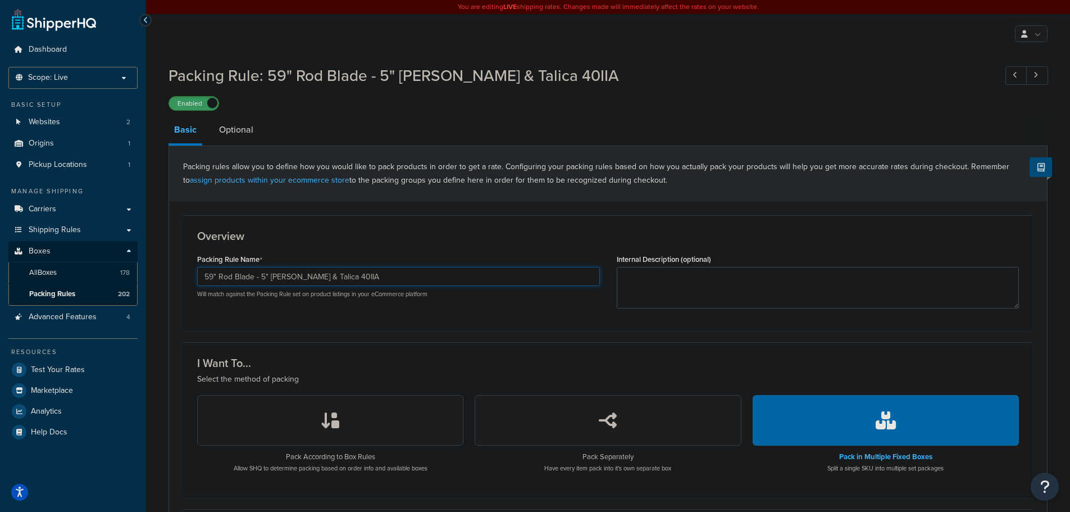
click at [392, 277] on input "59" Rod Blade - 5" [PERSON_NAME] & Talica 40IIA" at bounding box center [398, 276] width 403 height 19
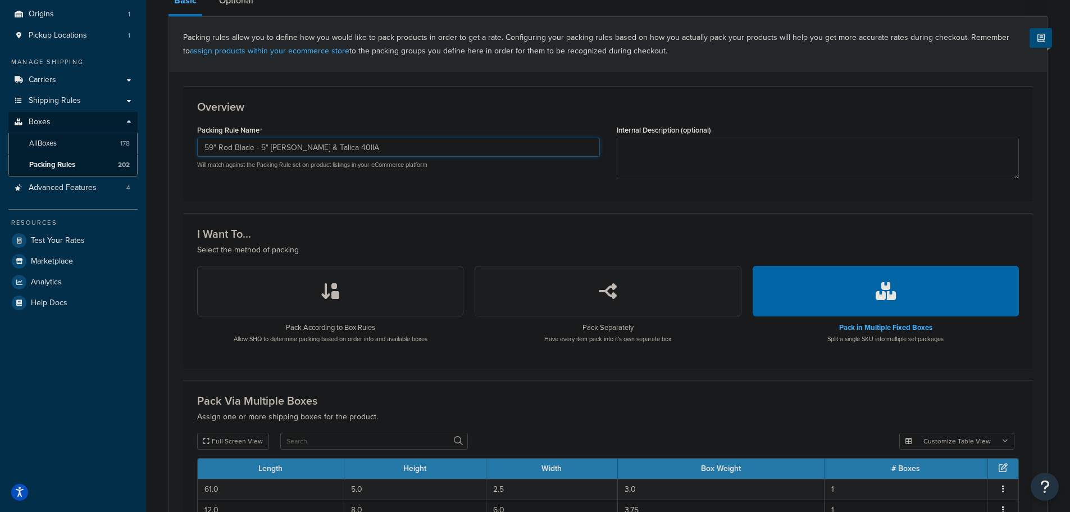
scroll to position [123, 0]
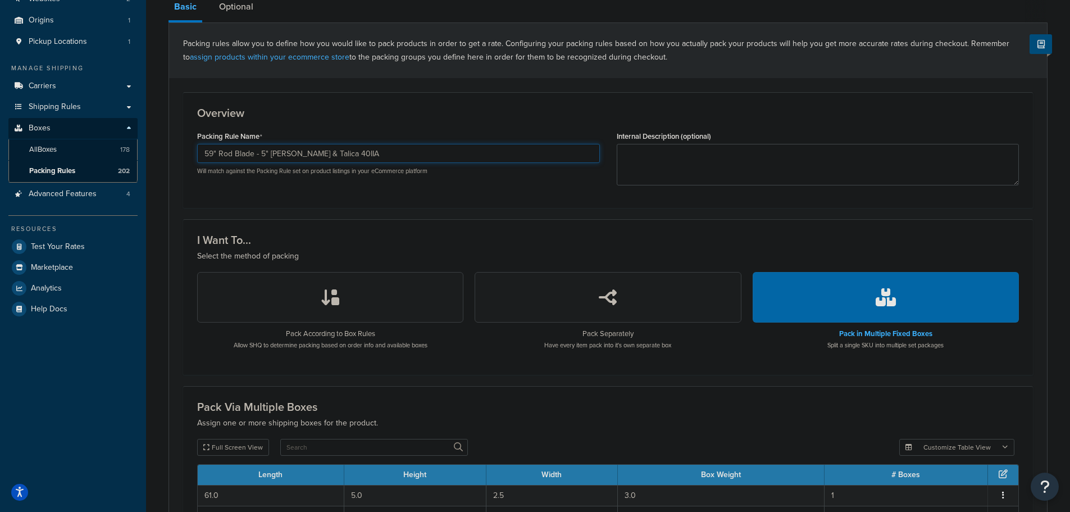
click at [353, 151] on input "59" Rod Blade - 5" [PERSON_NAME] & Talica 40IIA" at bounding box center [398, 153] width 403 height 19
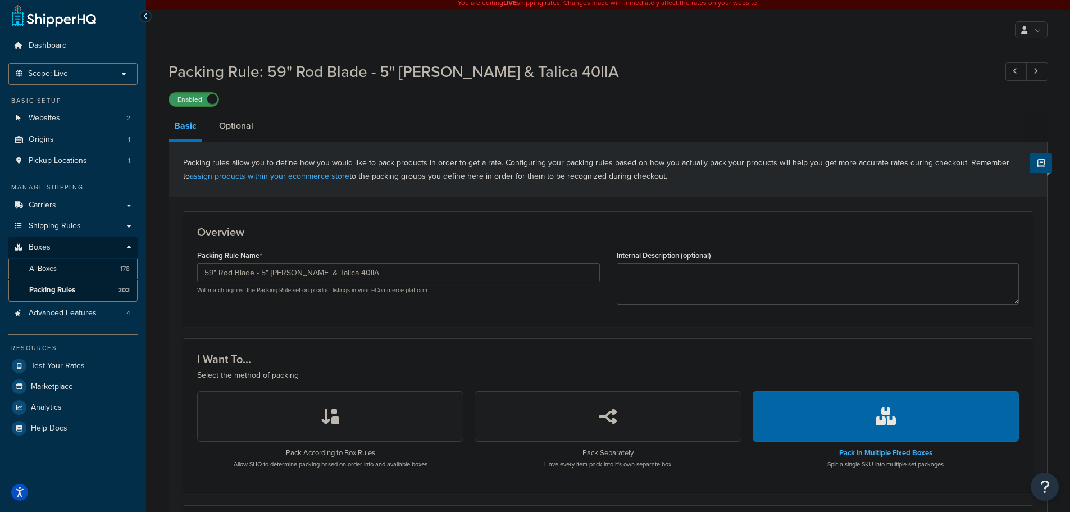
scroll to position [0, 0]
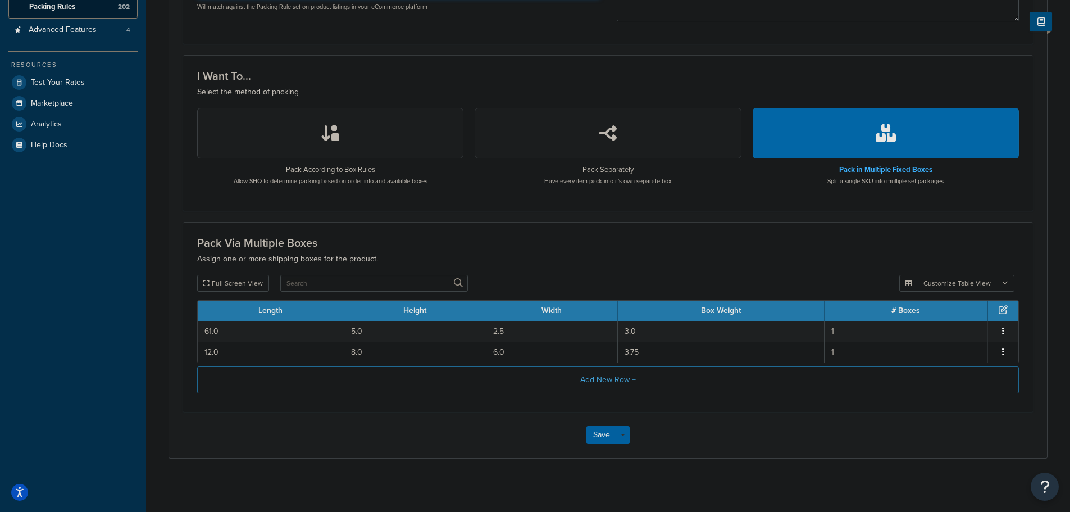
scroll to position [292, 0]
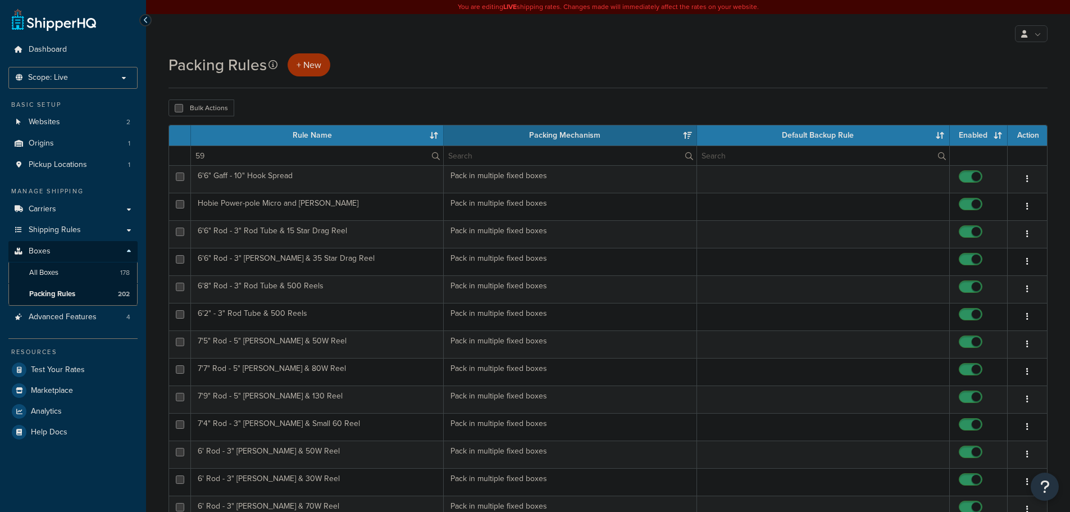
select select "15"
drag, startPoint x: 249, startPoint y: 160, endPoint x: 168, endPoint y: 156, distance: 81.5
click at [168, 156] on div "Packing Rules + New Bulk Actions Duplicate Delete Contact Us Send Us A Message …" at bounding box center [608, 456] width 924 height 807
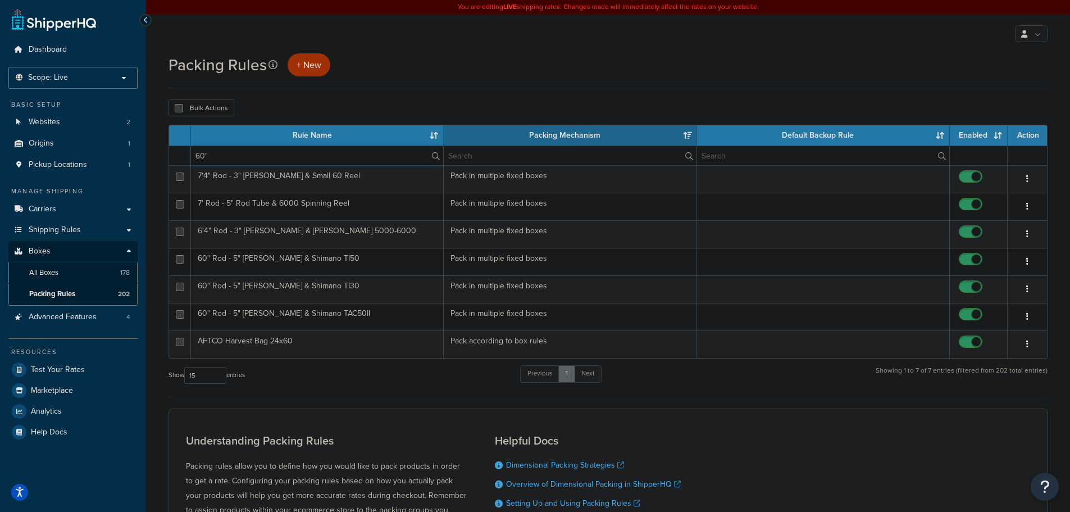
type input "60""
click at [163, 177] on div "Packing Rules + New Bulk Actions Duplicate Delete Contact Us Send Us A Message …" at bounding box center [608, 346] width 924 height 587
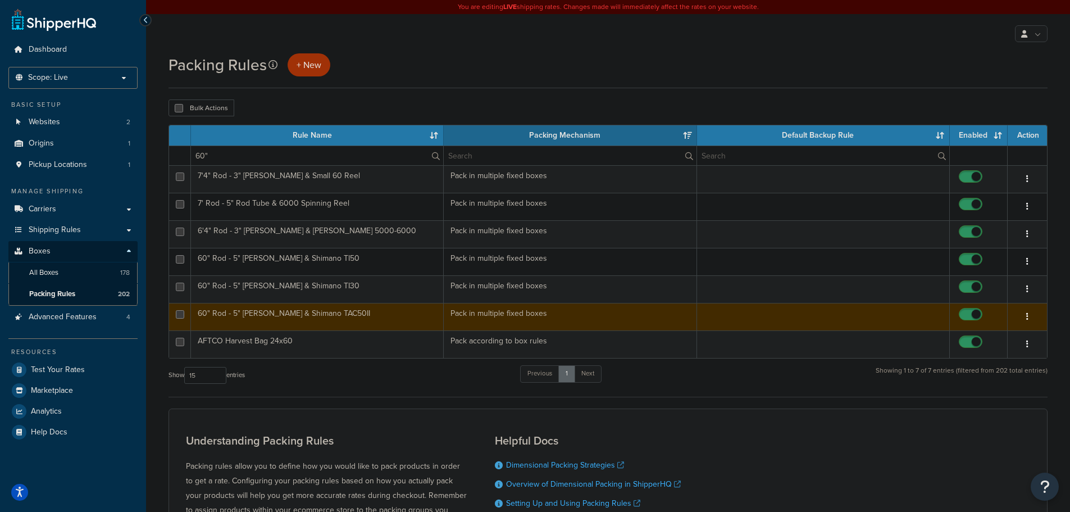
click at [290, 313] on td "60" Rod - 5" [PERSON_NAME] & Shimano TAC50II" at bounding box center [317, 317] width 253 height 28
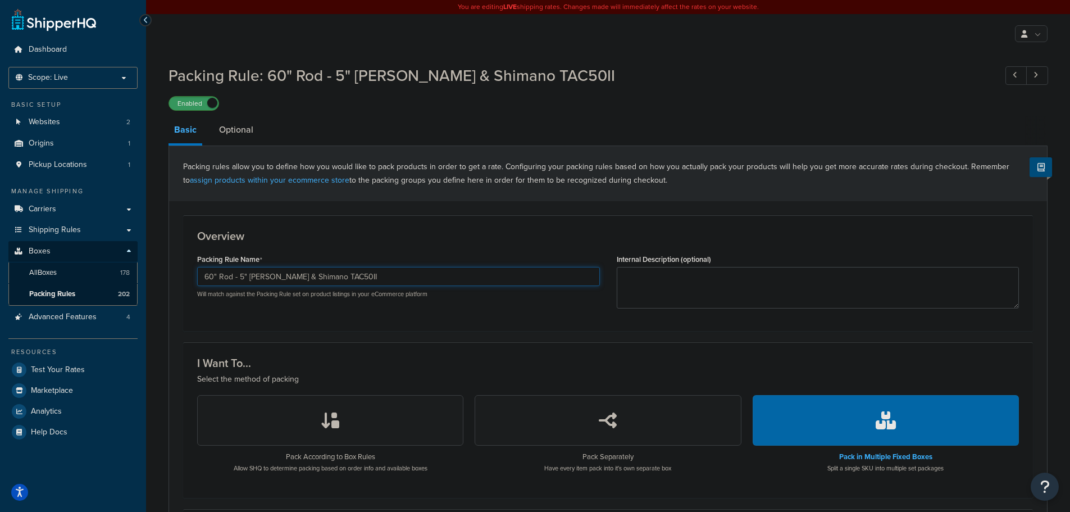
click at [383, 281] on input "60" Rod - 5" [PERSON_NAME] & Shimano TAC50II" at bounding box center [398, 276] width 403 height 19
